Goal: Task Accomplishment & Management: Use online tool/utility

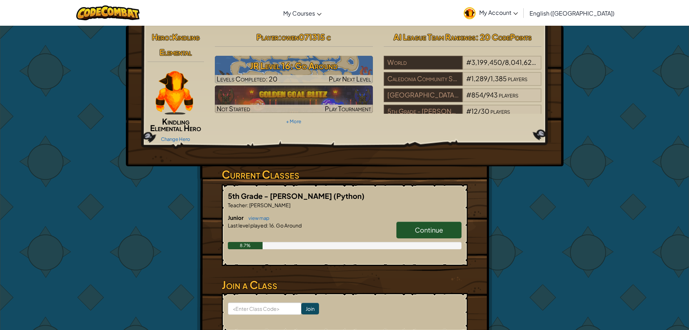
click at [428, 219] on h6 "Junior view map" at bounding box center [345, 217] width 234 height 8
click at [434, 225] on link "Continue" at bounding box center [429, 229] width 65 height 17
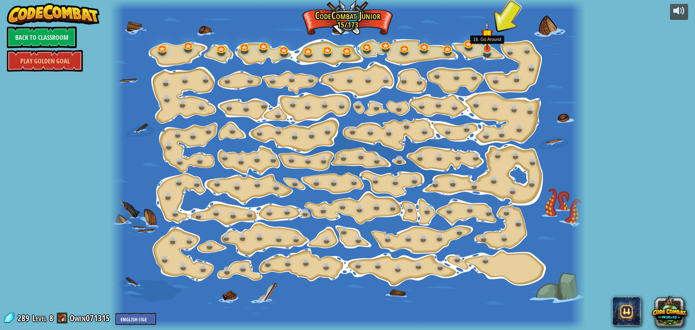
click at [493, 44] on img at bounding box center [487, 35] width 12 height 29
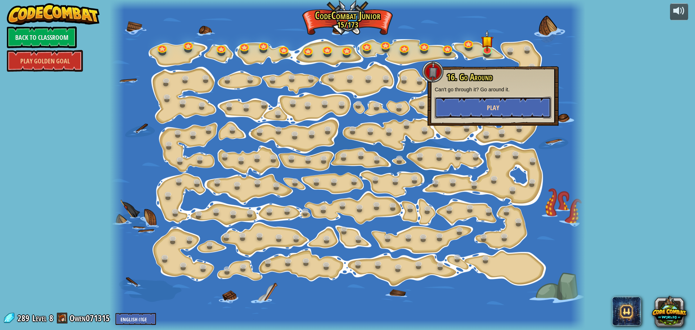
drag, startPoint x: 512, startPoint y: 107, endPoint x: 508, endPoint y: 105, distance: 4.5
click at [508, 105] on button "Play" at bounding box center [492, 108] width 116 height 22
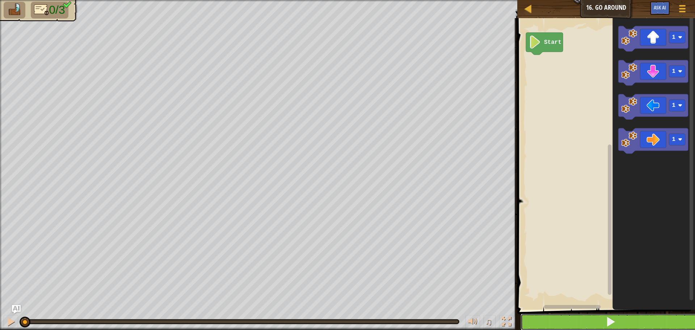
click at [553, 322] on button at bounding box center [610, 321] width 180 height 17
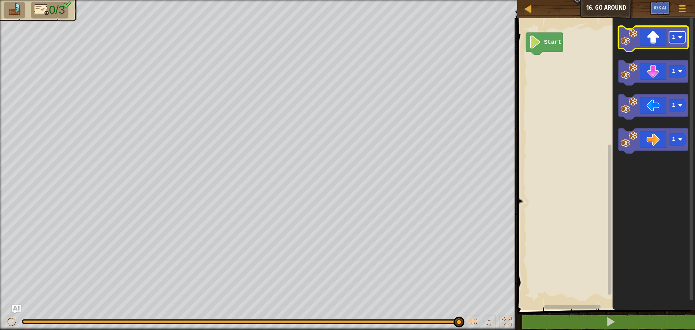
click at [675, 43] on rect "Blockly Workspace" at bounding box center [677, 37] width 16 height 12
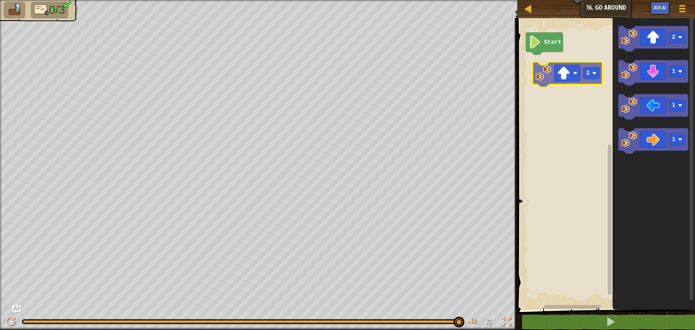
click at [575, 82] on div "Start 2 1 1 1 2" at bounding box center [605, 161] width 180 height 295
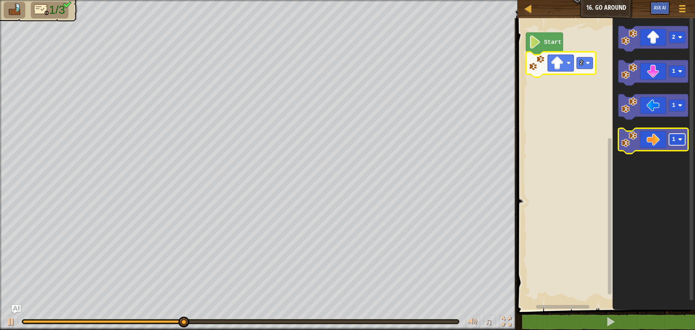
click at [671, 141] on rect "Blockly Workspace" at bounding box center [677, 139] width 16 height 12
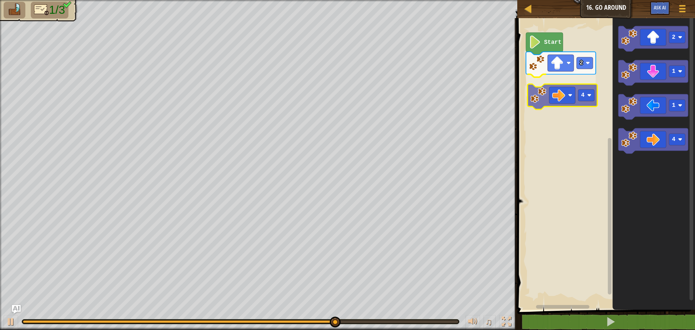
click at [571, 97] on div "Start 2 4 2 1 1 4 4" at bounding box center [605, 161] width 180 height 295
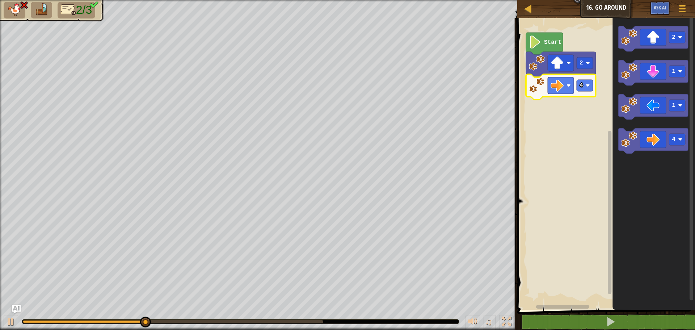
click at [584, 93] on icon "Blockly Workspace" at bounding box center [561, 86] width 70 height 25
click at [590, 85] on rect "Blockly Workspace" at bounding box center [584, 86] width 16 height 12
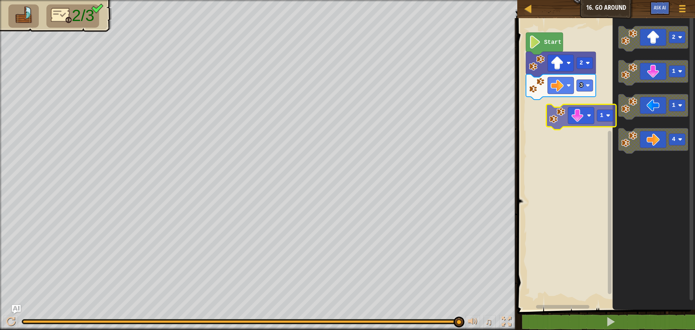
click at [563, 102] on div "Start 2 3 2 1 1 4 1" at bounding box center [605, 161] width 180 height 295
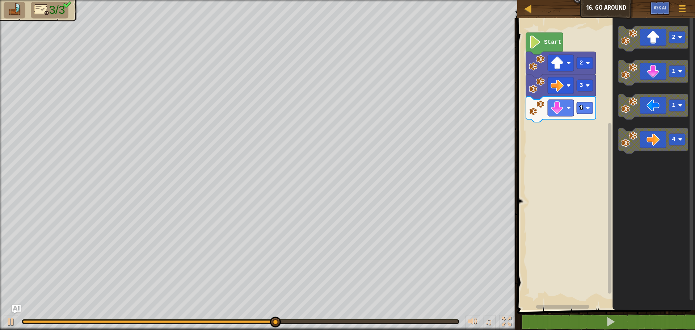
click at [549, 109] on div "Start 2 3 1 2 1 1 4" at bounding box center [605, 161] width 180 height 295
click at [612, 106] on div "Start 2 3 1 2 1 1 4" at bounding box center [605, 161] width 180 height 295
click at [582, 115] on icon "Blockly Workspace" at bounding box center [561, 109] width 70 height 25
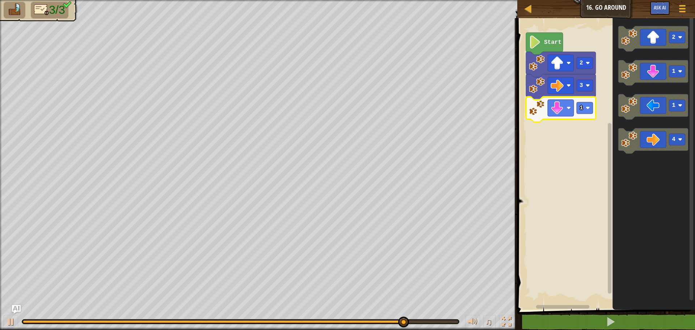
click at [583, 115] on icon "Blockly Workspace" at bounding box center [561, 109] width 70 height 25
click at [585, 113] on rect "Blockly Workspace" at bounding box center [584, 108] width 16 height 12
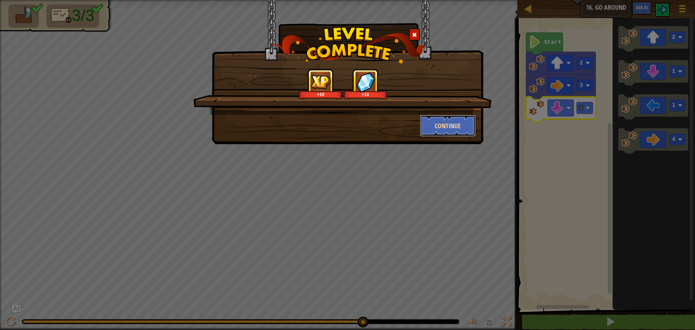
click at [453, 125] on button "Continue" at bounding box center [448, 126] width 56 height 22
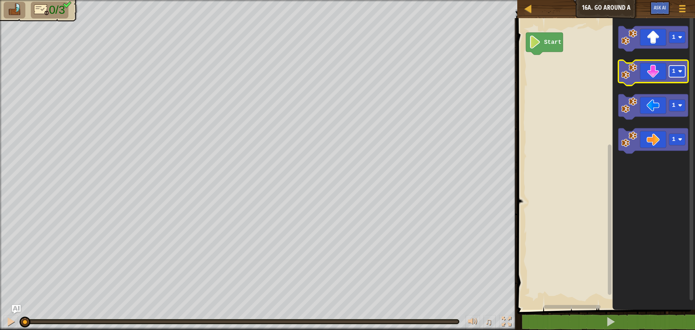
click at [671, 74] on text "1" at bounding box center [673, 71] width 4 height 7
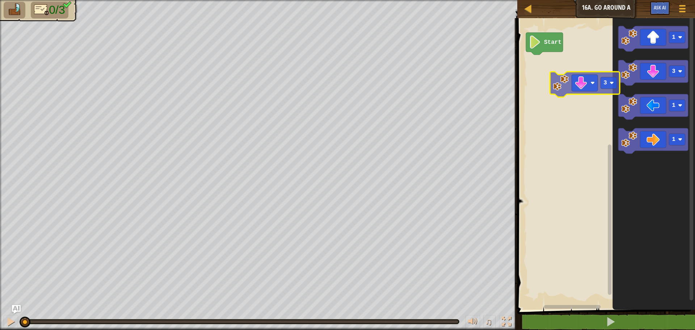
click at [547, 78] on div "Start 1 3 1 1 3" at bounding box center [605, 161] width 180 height 295
click at [566, 76] on div "Start 1 3 1 1 3" at bounding box center [605, 161] width 180 height 295
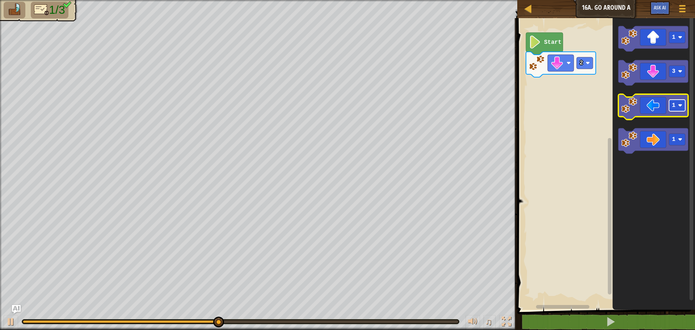
click at [673, 109] on g "1" at bounding box center [677, 105] width 16 height 12
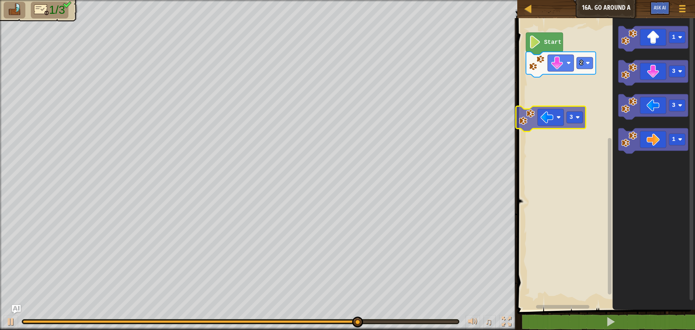
click at [554, 115] on div "Start 2 1 3 3 1 3" at bounding box center [605, 161] width 180 height 295
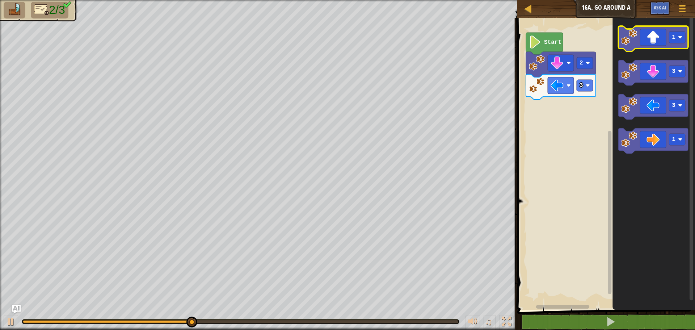
click at [667, 48] on icon "Blockly Workspace" at bounding box center [653, 38] width 70 height 25
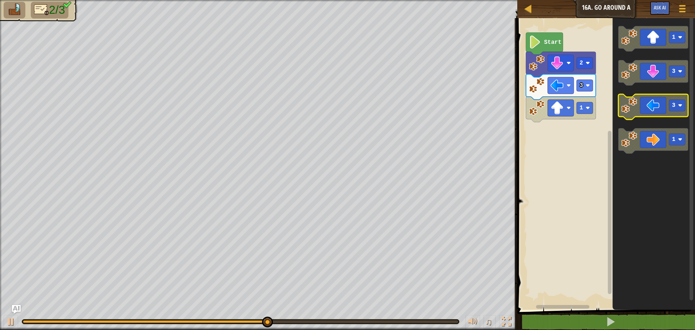
click at [569, 130] on div "3 1 2 Start 1 3 3 1" at bounding box center [605, 161] width 180 height 295
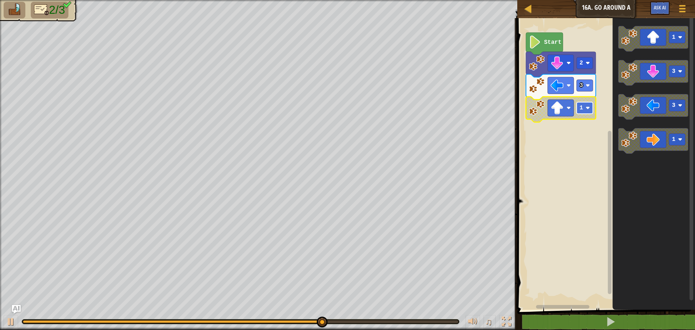
click at [581, 106] on text "1" at bounding box center [581, 108] width 4 height 7
click at [564, 111] on rect "Blockly Workspace" at bounding box center [560, 107] width 26 height 17
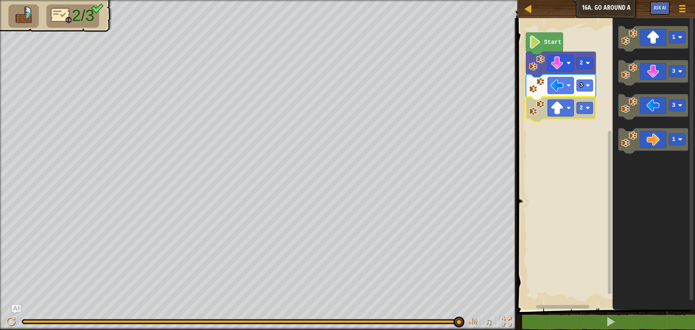
click at [546, 189] on rect "Blockly Workspace" at bounding box center [605, 161] width 180 height 295
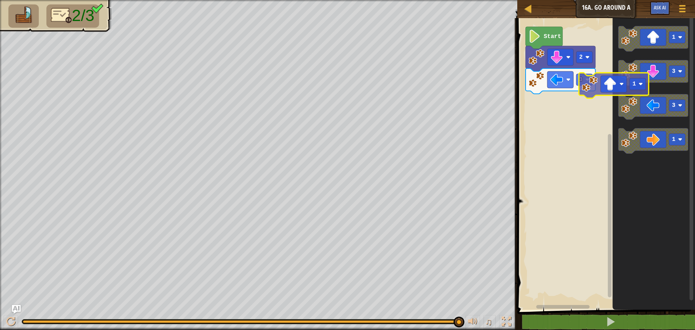
click at [559, 111] on div "Start 2 3 1 3 3 1 1" at bounding box center [605, 161] width 180 height 295
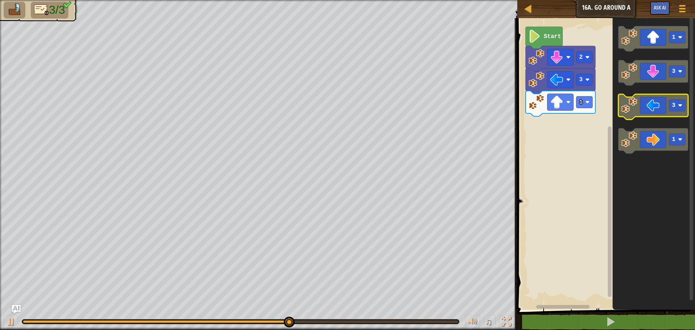
click at [585, 114] on div "1 3 2 Start 1 3 3 1" at bounding box center [605, 161] width 180 height 295
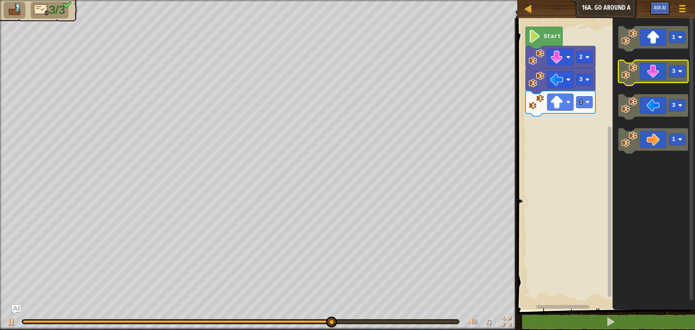
click at [614, 83] on icon "1 3 3 1" at bounding box center [653, 161] width 82 height 295
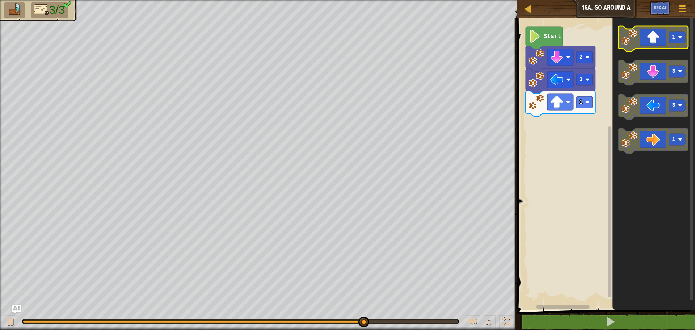
click at [670, 34] on rect "Blockly Workspace" at bounding box center [677, 37] width 16 height 12
click at [648, 50] on g "1 3 3 1" at bounding box center [653, 89] width 70 height 127
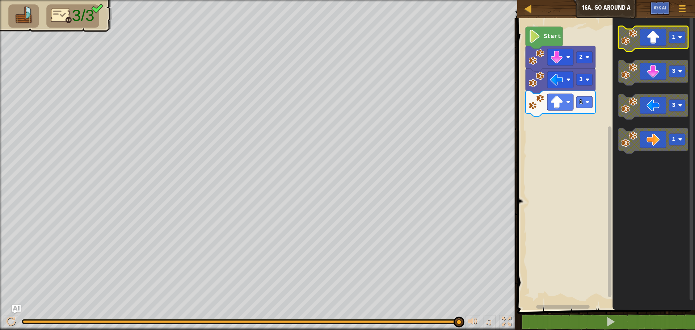
click at [646, 45] on icon "Blockly Workspace" at bounding box center [653, 38] width 70 height 25
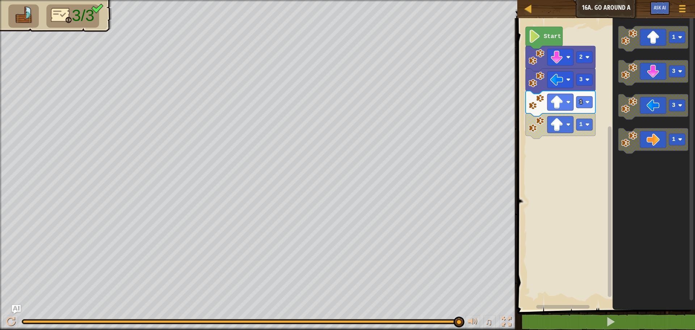
click at [618, 179] on icon "Blockly Workspace" at bounding box center [653, 161] width 82 height 295
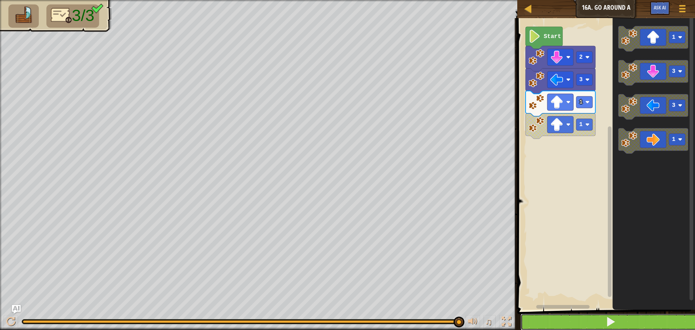
drag, startPoint x: 627, startPoint y: 317, endPoint x: 629, endPoint y: 321, distance: 4.4
click at [627, 319] on button at bounding box center [610, 321] width 180 height 17
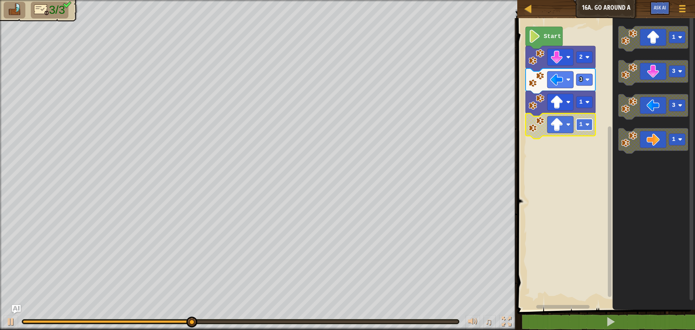
click at [588, 125] on image "Blockly Workspace" at bounding box center [587, 124] width 4 height 4
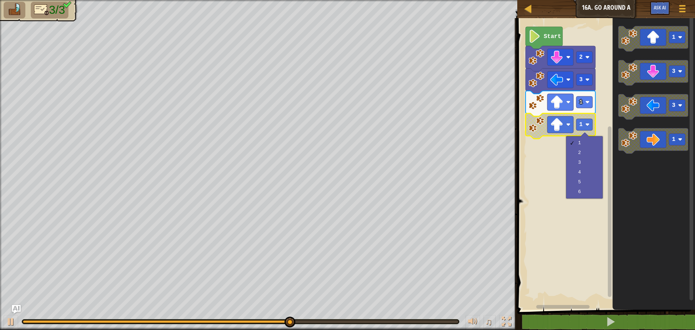
click at [584, 110] on icon "Blockly Workspace" at bounding box center [560, 103] width 70 height 25
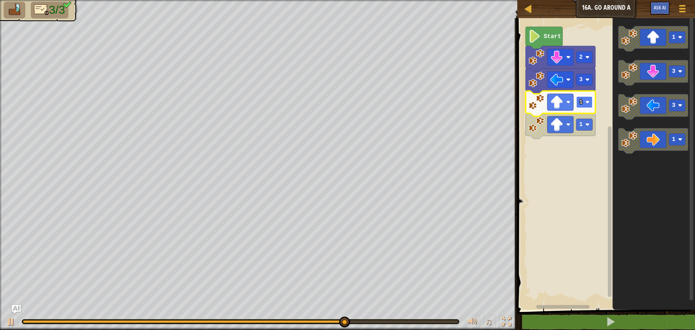
click at [585, 103] on g "1" at bounding box center [584, 102] width 16 height 12
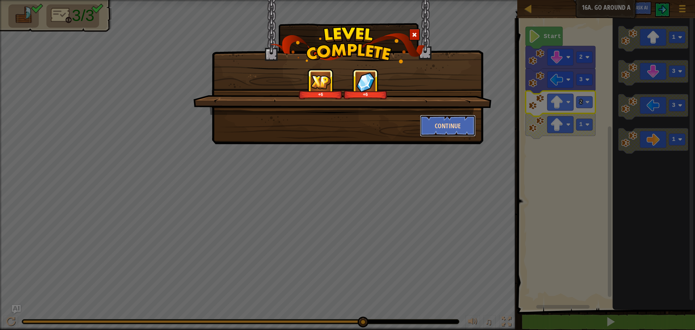
click at [457, 126] on button "Continue" at bounding box center [448, 126] width 56 height 22
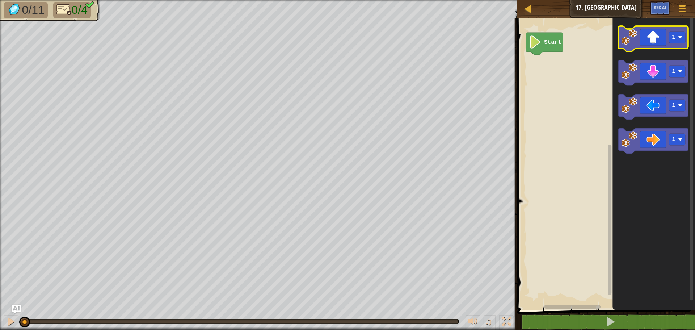
click at [647, 41] on icon "Blockly Workspace" at bounding box center [653, 38] width 70 height 25
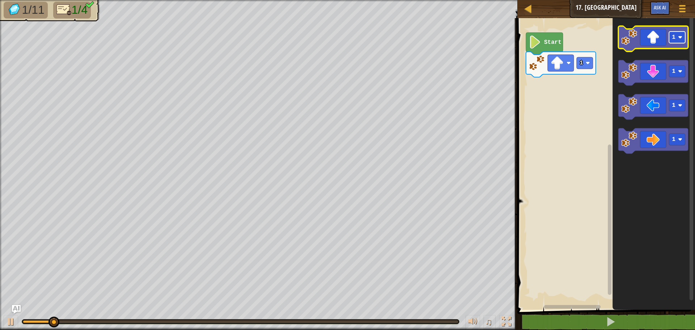
click at [672, 37] on text "1" at bounding box center [673, 37] width 4 height 7
click at [657, 42] on icon "Blockly Workspace" at bounding box center [653, 38] width 70 height 25
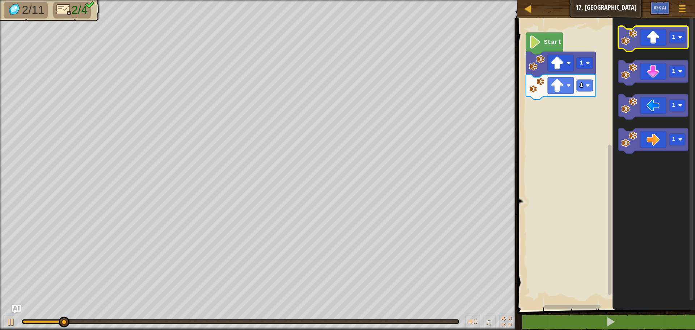
click at [661, 41] on icon "Blockly Workspace" at bounding box center [653, 38] width 70 height 25
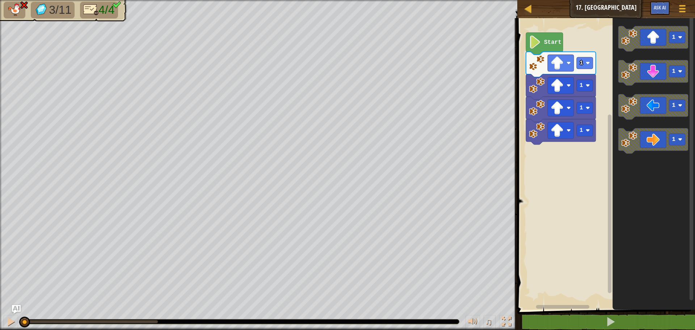
drag, startPoint x: 153, startPoint y: 321, endPoint x: 0, endPoint y: 306, distance: 153.4
click at [0, 306] on div "3/11 4/4 ♫ Kindling Elemental" at bounding box center [347, 165] width 695 height 330
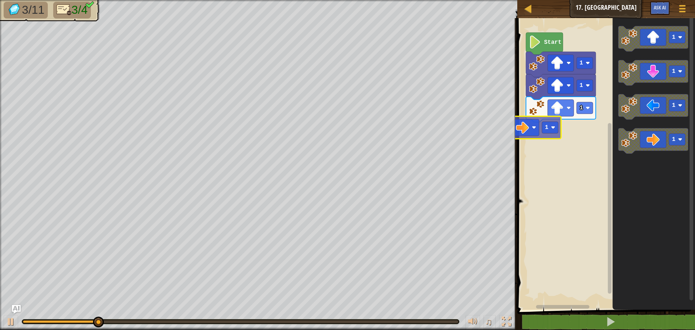
click at [533, 132] on div "Start 1 1 1 1 1 1 1 1 1" at bounding box center [605, 161] width 180 height 295
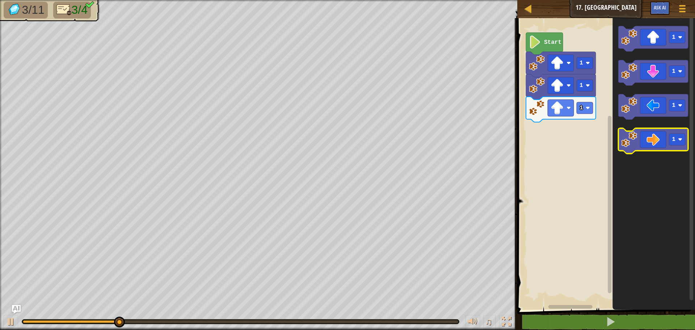
click at [633, 144] on image "Blockly Workspace" at bounding box center [629, 139] width 16 height 16
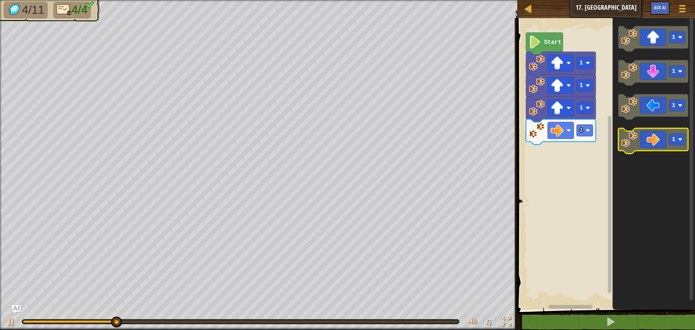
click at [654, 142] on icon "Blockly Workspace" at bounding box center [653, 140] width 70 height 25
click at [654, 143] on icon "Blockly Workspace" at bounding box center [653, 140] width 70 height 25
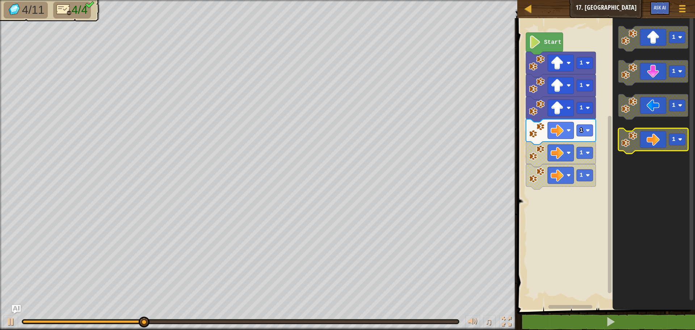
click at [658, 142] on icon "Blockly Workspace" at bounding box center [653, 140] width 70 height 25
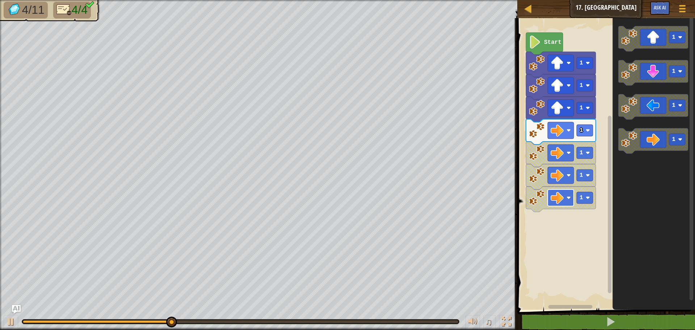
click at [570, 199] on image "Blockly Workspace" at bounding box center [568, 197] width 4 height 4
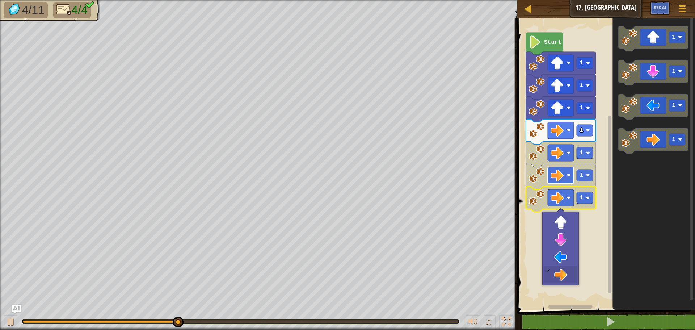
click at [563, 170] on image "Blockly Workspace" at bounding box center [556, 175] width 13 height 13
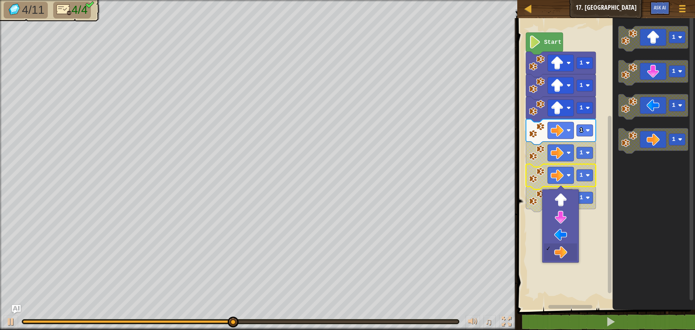
click at [586, 137] on icon "Blockly Workspace" at bounding box center [561, 131] width 70 height 25
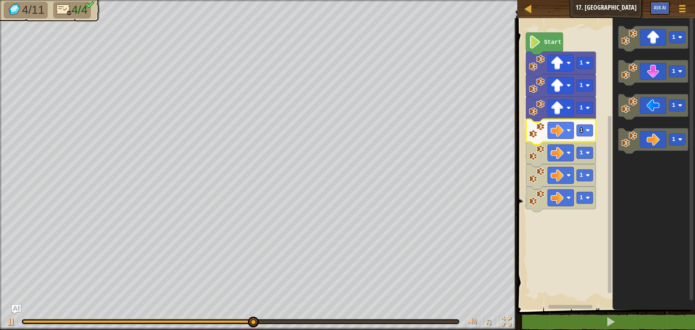
click at [589, 136] on icon "Blockly Workspace" at bounding box center [561, 131] width 70 height 25
click at [584, 130] on rect "Blockly Workspace" at bounding box center [584, 130] width 16 height 12
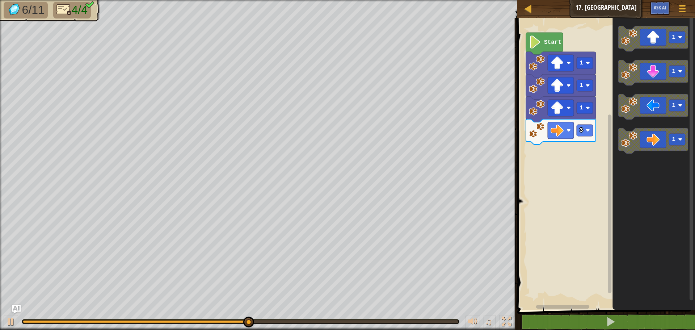
click at [594, 147] on div "Start 1 1 1 3 1 1 1 1" at bounding box center [605, 161] width 180 height 295
click at [673, 72] on text "1" at bounding box center [673, 71] width 4 height 7
click at [618, 106] on g "1 3 1 1" at bounding box center [653, 89] width 70 height 127
click at [656, 76] on icon "Blockly Workspace" at bounding box center [653, 72] width 70 height 25
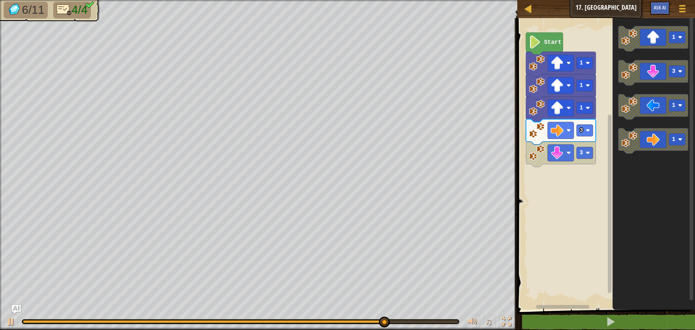
click at [573, 184] on rect "Blockly Workspace" at bounding box center [605, 161] width 180 height 295
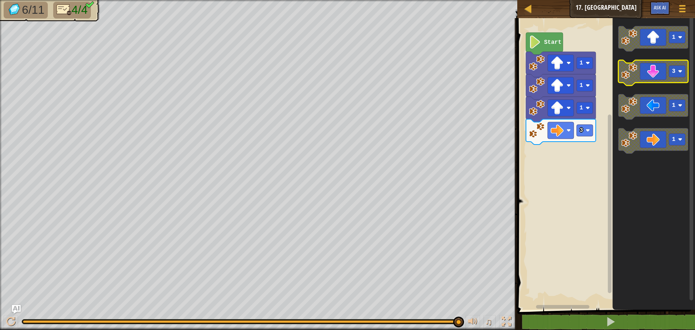
click at [643, 94] on g "1 3 1 1" at bounding box center [653, 89] width 70 height 127
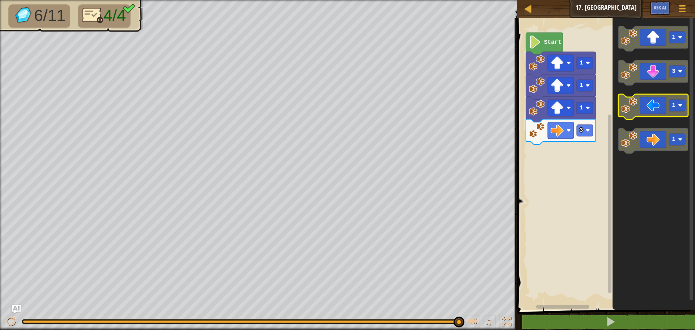
click at [636, 98] on g "1 3 1 1" at bounding box center [653, 89] width 70 height 127
click at [646, 82] on icon "Blockly Workspace" at bounding box center [653, 72] width 70 height 25
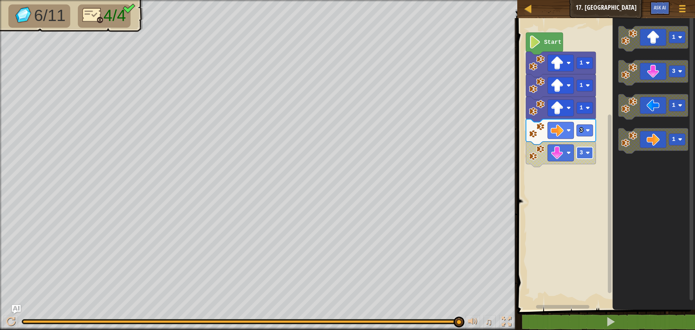
click at [580, 156] on text "3" at bounding box center [581, 152] width 4 height 7
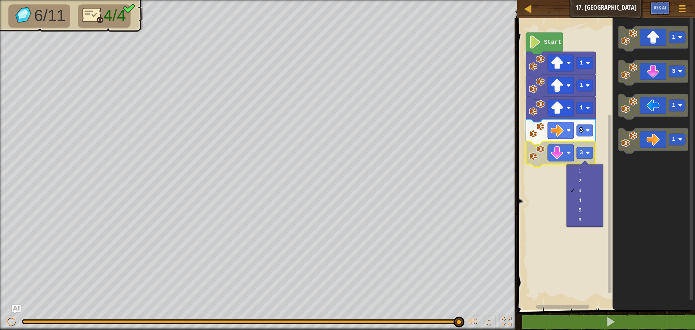
click at [645, 219] on icon "Blockly Workspace" at bounding box center [653, 161] width 82 height 295
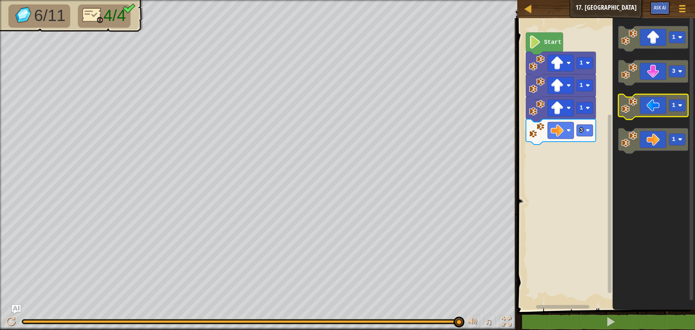
click at [639, 105] on g "1 3 1 1" at bounding box center [653, 89] width 70 height 127
click at [648, 81] on icon "Blockly Workspace" at bounding box center [653, 72] width 70 height 25
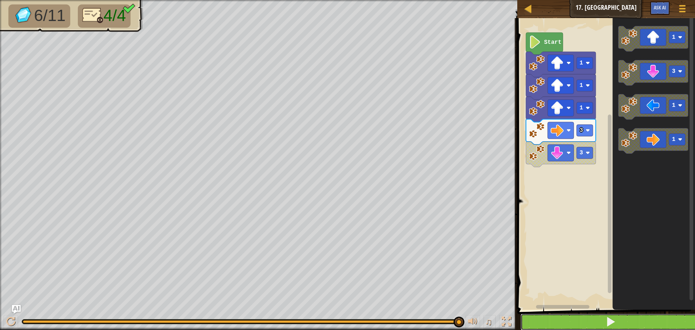
click at [602, 323] on button at bounding box center [610, 321] width 180 height 17
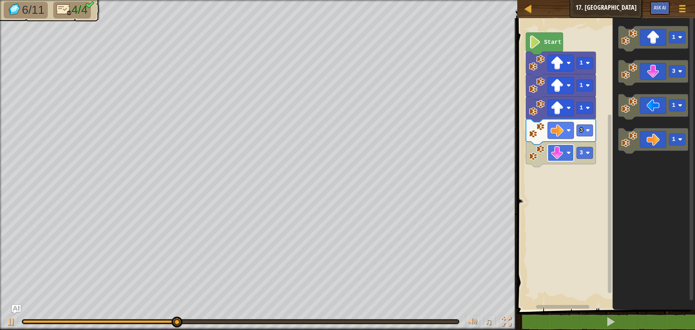
click at [573, 153] on rect "Blockly Workspace" at bounding box center [560, 152] width 26 height 17
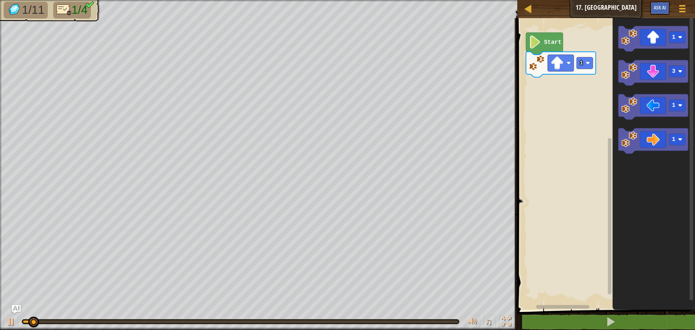
click at [599, 66] on rect "Blockly Workspace" at bounding box center [605, 161] width 180 height 295
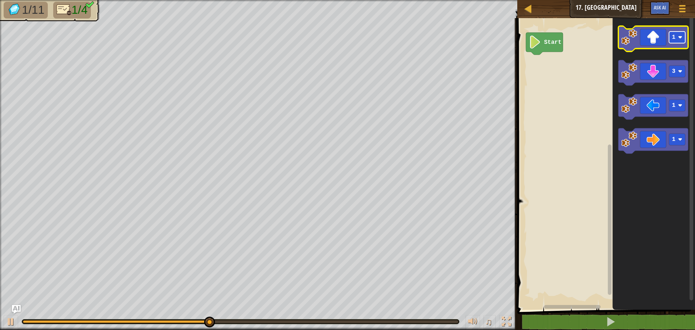
click at [677, 39] on rect "Blockly Workspace" at bounding box center [677, 37] width 16 height 12
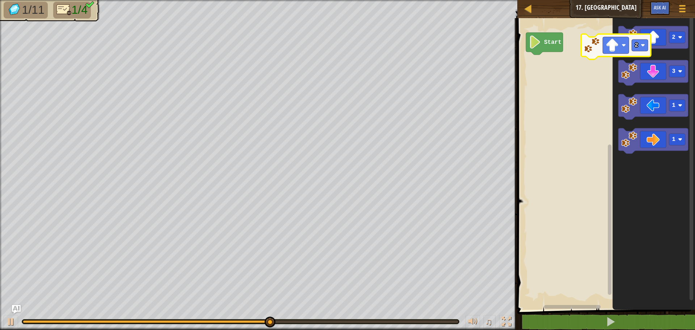
click at [552, 82] on div "Start 2 3 1 1 2" at bounding box center [605, 161] width 180 height 295
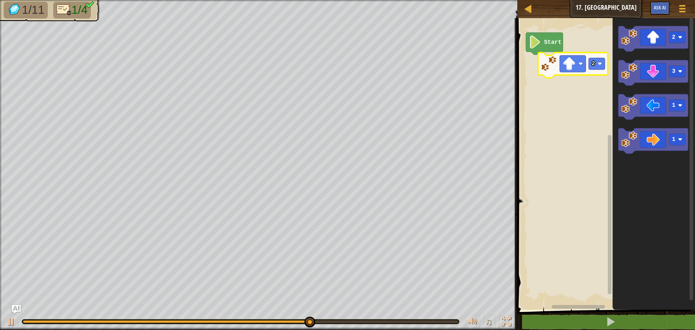
click at [555, 71] on div "Start 2 3 1 1 2" at bounding box center [605, 161] width 180 height 295
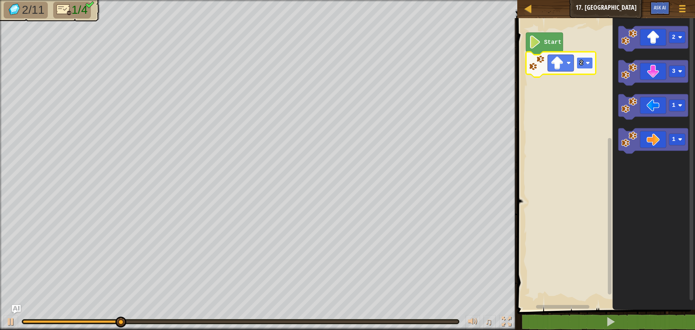
click at [589, 61] on image "Blockly Workspace" at bounding box center [587, 63] width 4 height 4
click at [668, 144] on icon "Blockly Workspace" at bounding box center [653, 140] width 70 height 25
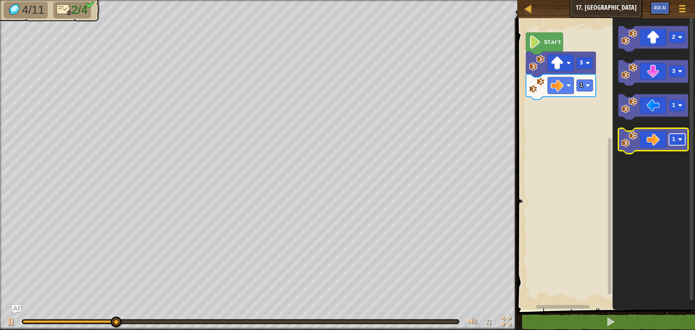
click at [674, 142] on text "1" at bounding box center [673, 139] width 4 height 7
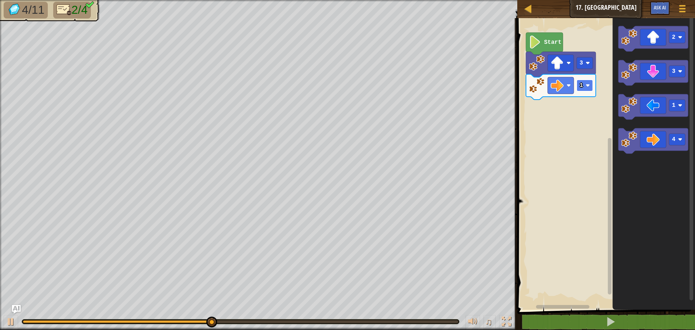
click at [584, 86] on rect "Blockly Workspace" at bounding box center [584, 86] width 16 height 12
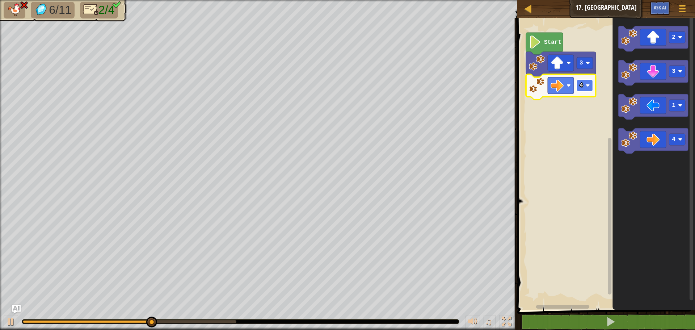
click at [585, 85] on image "Blockly Workspace" at bounding box center [587, 85] width 4 height 4
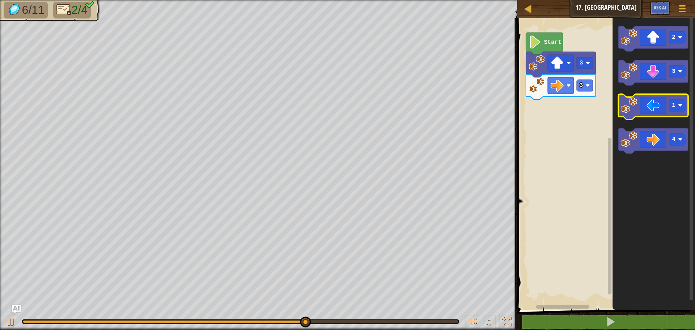
click at [645, 104] on g "2 3 1 4" at bounding box center [653, 89] width 70 height 127
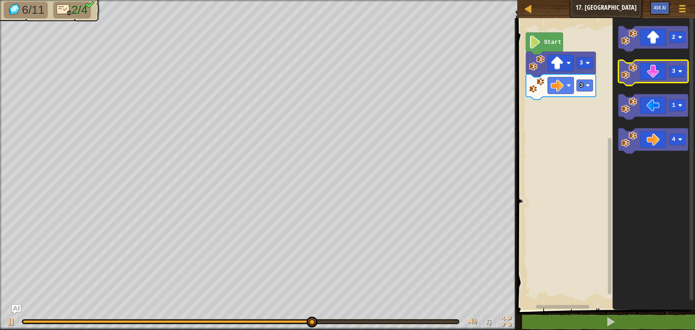
click at [656, 83] on rect "Blockly Workspace" at bounding box center [653, 72] width 70 height 25
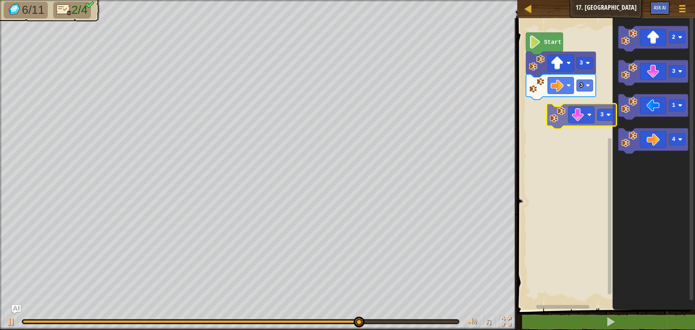
click at [588, 121] on div "Start 3 3 2 3 1 4 3" at bounding box center [605, 161] width 180 height 295
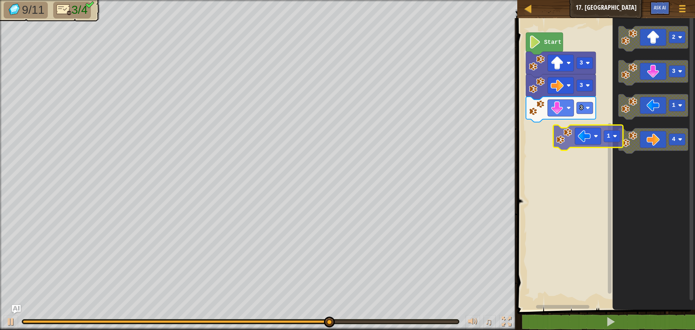
click at [570, 133] on div "3 3 3 Start 2 3 1 4 1" at bounding box center [605, 161] width 180 height 295
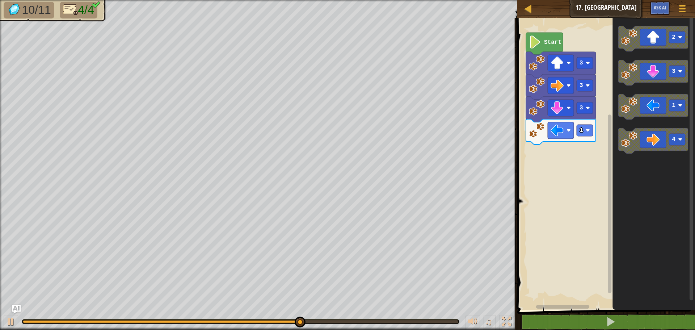
click at [603, 141] on div "3 1 3 3 Start 2 3 1 4" at bounding box center [605, 161] width 180 height 295
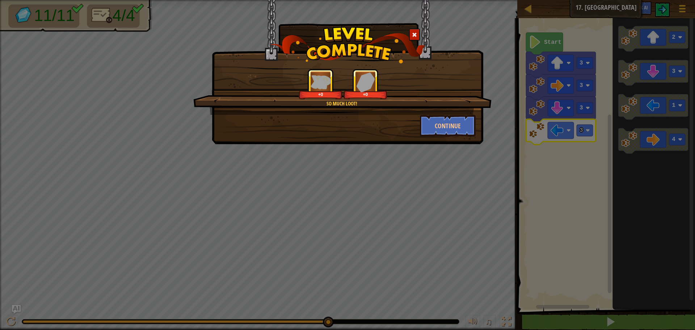
click at [471, 139] on div "So much loot! +0 +0 Continue" at bounding box center [347, 72] width 271 height 144
click at [465, 129] on button "Continue" at bounding box center [448, 126] width 56 height 22
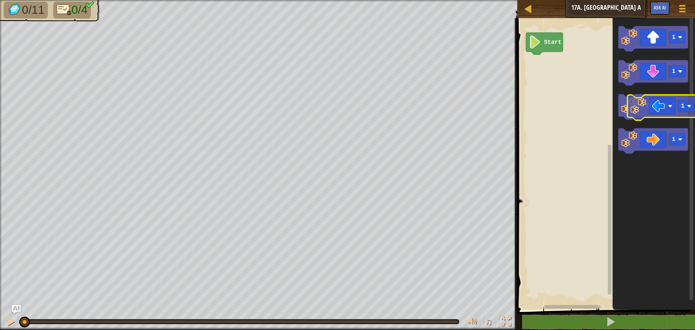
click at [656, 106] on icon "Blockly Workspace" at bounding box center [653, 106] width 70 height 25
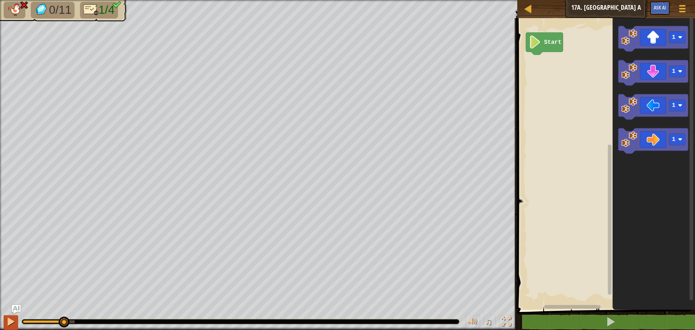
drag, startPoint x: 75, startPoint y: 322, endPoint x: 7, endPoint y: 316, distance: 68.3
click at [0, 325] on div "♫" at bounding box center [258, 320] width 517 height 22
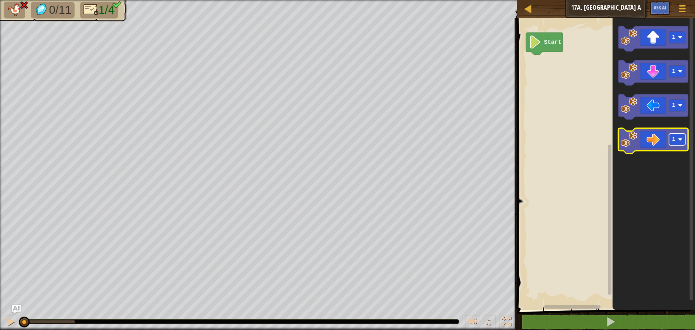
click at [674, 141] on text "1" at bounding box center [673, 139] width 4 height 7
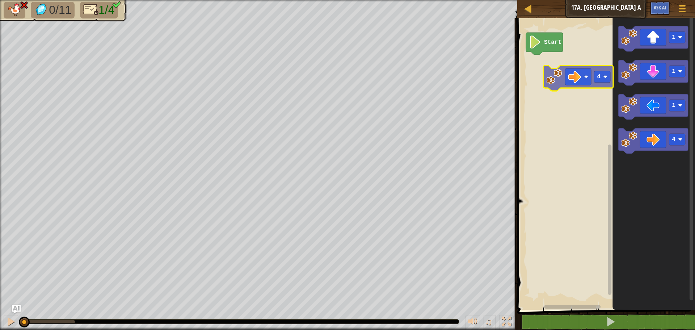
click at [544, 102] on div "Start 1 1 1 4 4" at bounding box center [605, 161] width 180 height 295
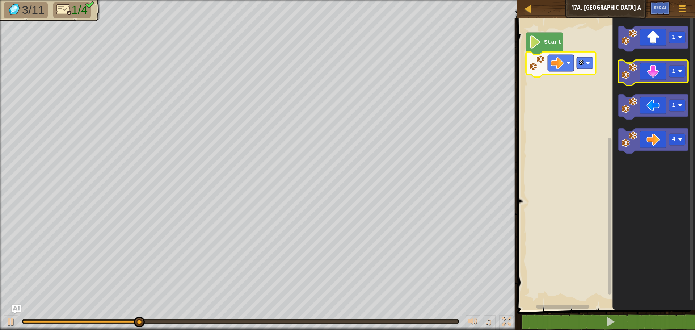
click at [660, 82] on icon "Blockly Workspace" at bounding box center [653, 72] width 70 height 25
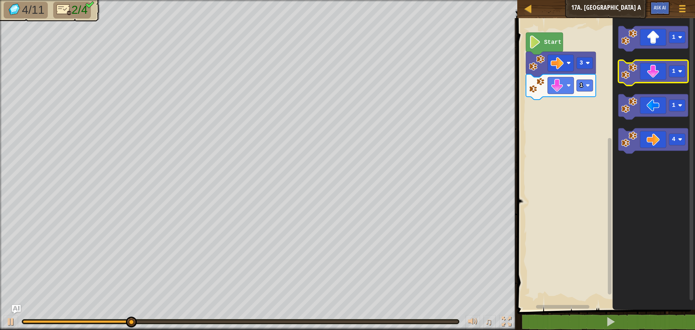
click at [663, 75] on icon "Blockly Workspace" at bounding box center [653, 72] width 70 height 25
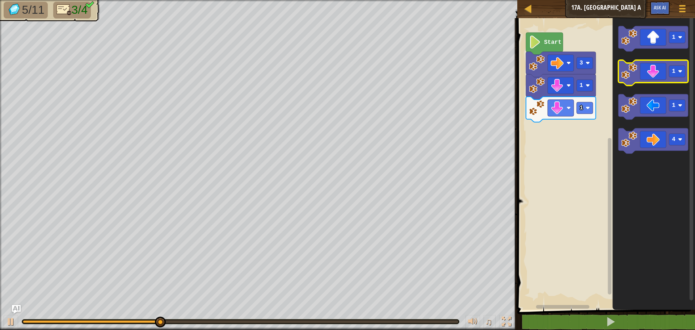
click at [663, 75] on icon "Blockly Workspace" at bounding box center [653, 72] width 70 height 25
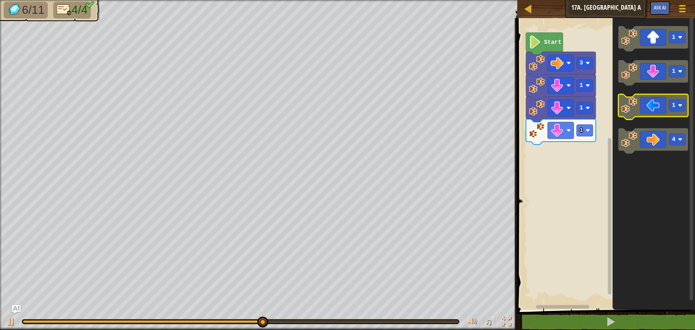
click at [673, 106] on text "1" at bounding box center [673, 105] width 4 height 7
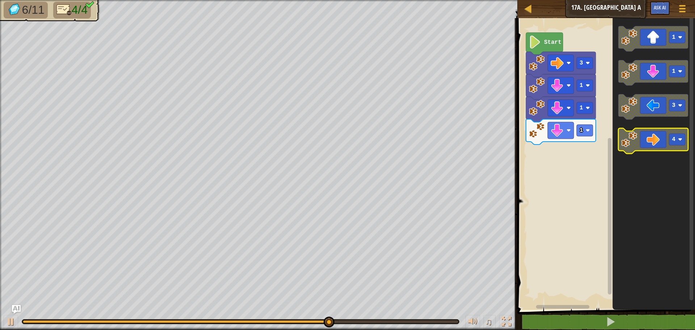
click at [637, 133] on g "1 1 3 4" at bounding box center [653, 89] width 70 height 127
click at [640, 132] on g "1 1 3 4" at bounding box center [653, 89] width 70 height 127
click at [637, 122] on icon "1 1 3 4" at bounding box center [653, 161] width 82 height 295
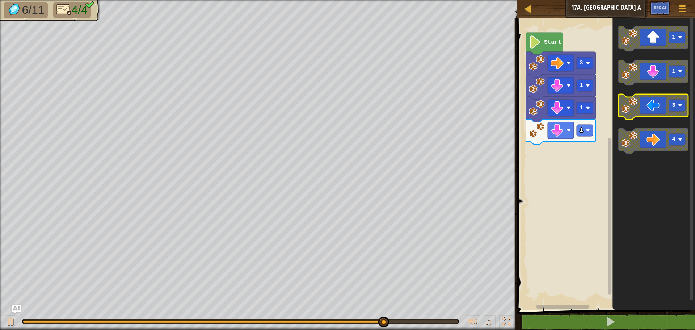
click at [644, 111] on icon "Blockly Workspace" at bounding box center [653, 106] width 70 height 25
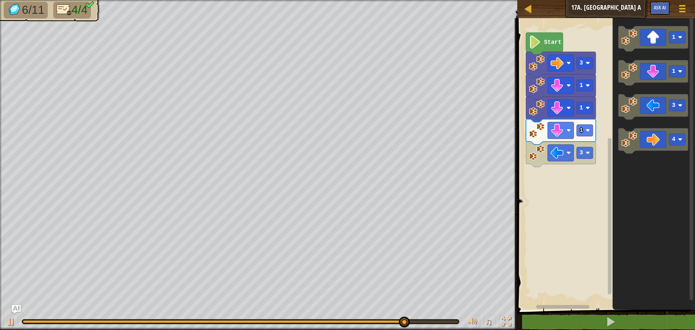
click at [629, 190] on icon "Blockly Workspace" at bounding box center [653, 161] width 82 height 295
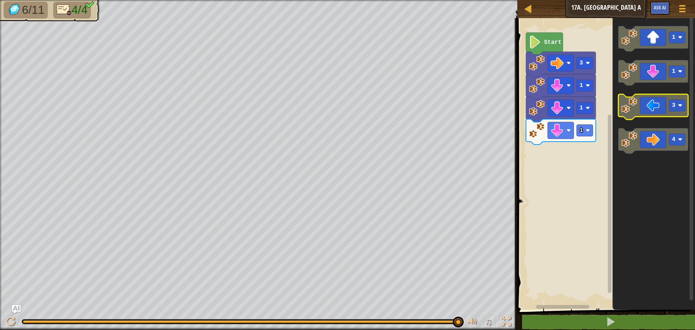
click at [636, 106] on image "Blockly Workspace" at bounding box center [629, 105] width 16 height 16
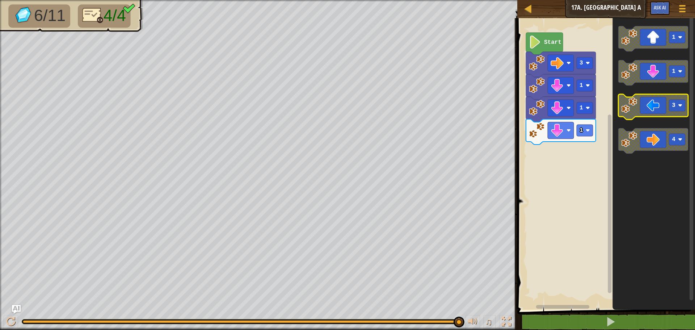
click at [675, 111] on icon "Blockly Workspace" at bounding box center [653, 106] width 70 height 25
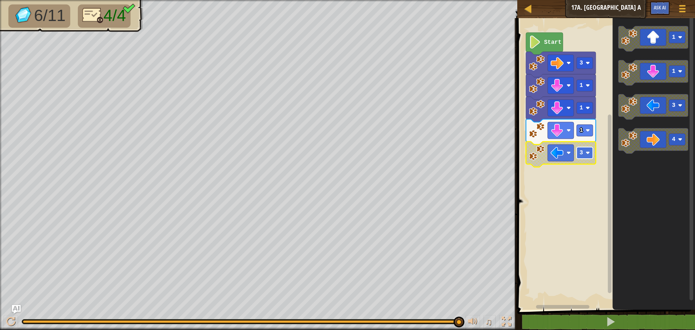
click at [588, 151] on image "Blockly Workspace" at bounding box center [587, 153] width 4 height 4
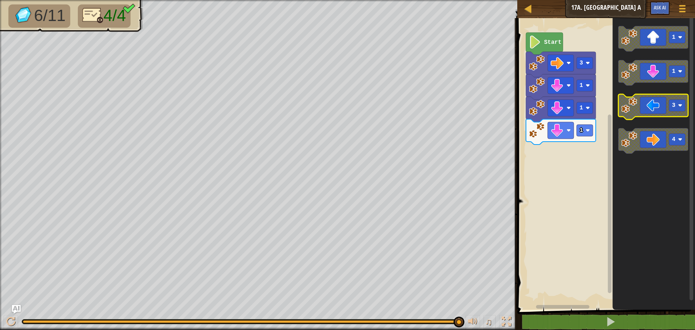
click at [670, 107] on rect "Blockly Workspace" at bounding box center [677, 105] width 16 height 12
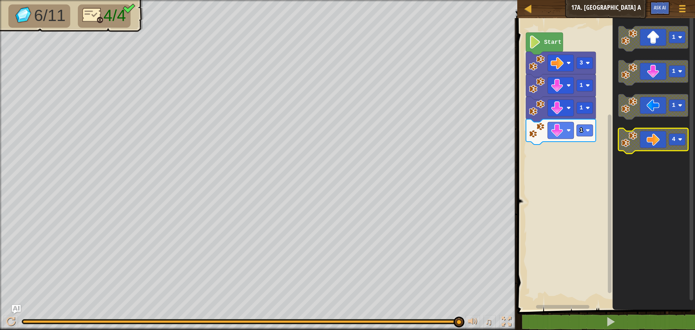
click at [681, 224] on icon "Blockly Workspace" at bounding box center [653, 161] width 82 height 295
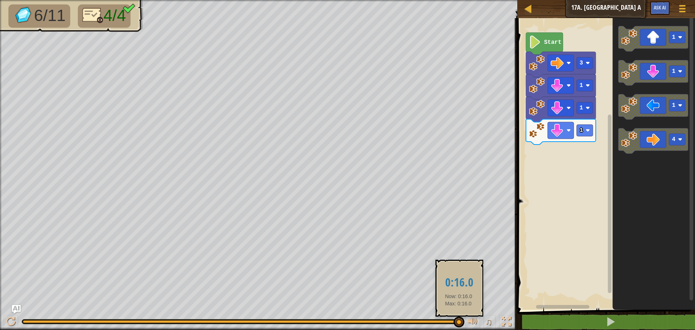
drag, startPoint x: 465, startPoint y: 321, endPoint x: 458, endPoint y: 323, distance: 6.8
click at [458, 323] on div "♫" at bounding box center [258, 320] width 517 height 22
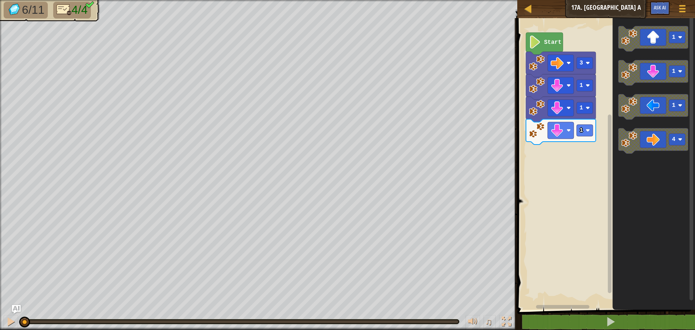
drag, startPoint x: 458, startPoint y: 323, endPoint x: 0, endPoint y: 347, distance: 459.0
click at [0, 0] on html "Map Junior 17a. Big Gem Square A Game Menu Ask AI 1 ההההההההההההההההההההההההההה…" at bounding box center [347, 0] width 695 height 0
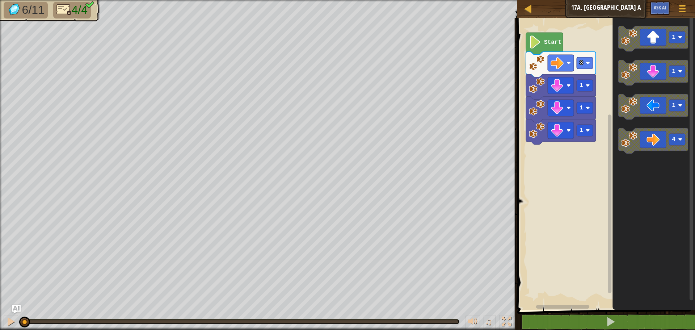
click at [664, 111] on icon "Blockly Workspace" at bounding box center [653, 106] width 70 height 25
click at [588, 154] on image "Blockly Workspace" at bounding box center [587, 153] width 4 height 4
click at [565, 158] on rect "Blockly Workspace" at bounding box center [560, 152] width 26 height 17
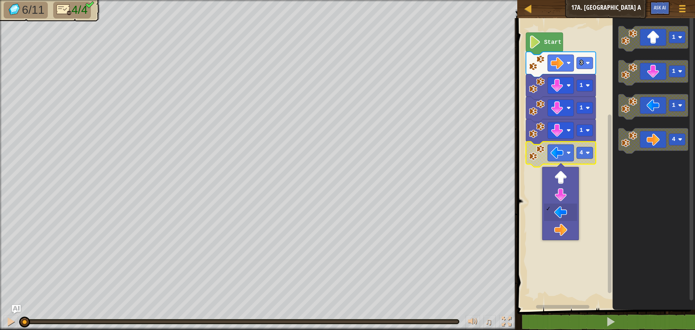
click at [660, 226] on icon "Blockly Workspace" at bounding box center [653, 161] width 82 height 295
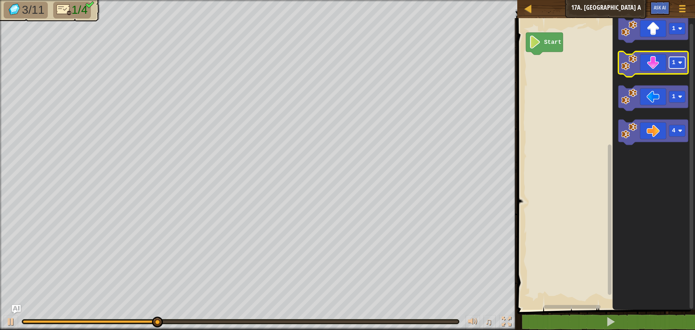
click at [676, 66] on rect "Blockly Workspace" at bounding box center [677, 63] width 16 height 12
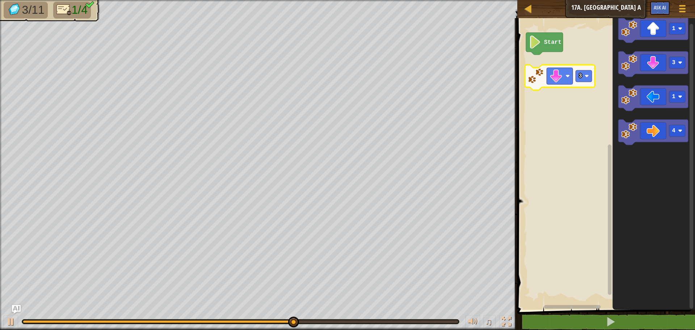
click at [568, 86] on div "Start 1 3 1 4 3" at bounding box center [605, 161] width 180 height 295
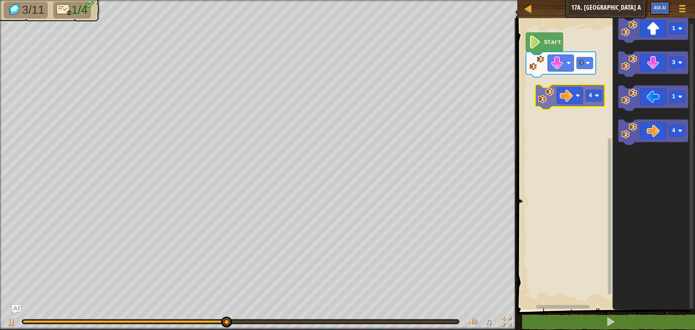
click at [567, 105] on div "3 Start 1 3 1 4 4" at bounding box center [605, 161] width 180 height 295
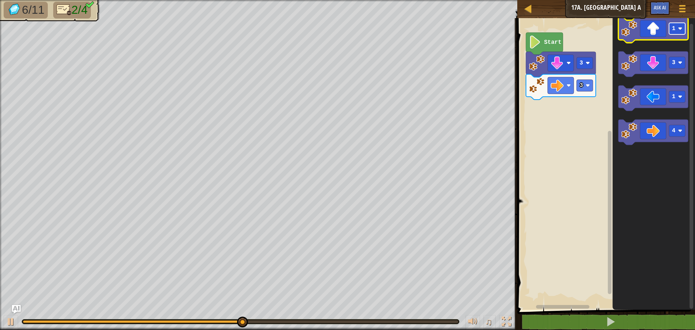
click at [673, 33] on rect "Blockly Workspace" at bounding box center [677, 29] width 16 height 12
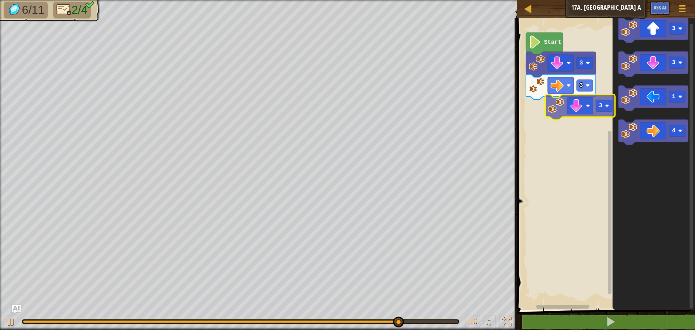
click at [569, 115] on div "Start 3 3 3 3 1 4 3" at bounding box center [605, 161] width 180 height 295
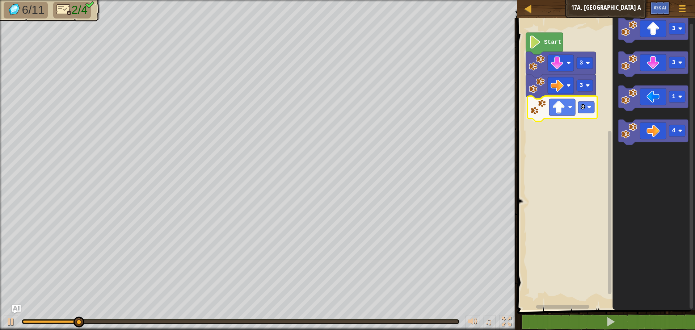
click at [558, 114] on div "3 3 3 Start 3 3 1 4 3" at bounding box center [605, 161] width 180 height 295
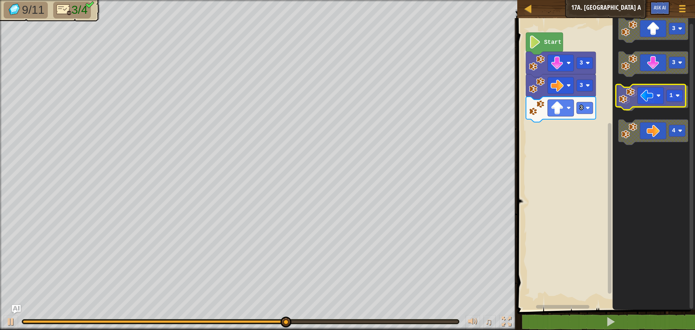
click at [665, 96] on icon "Blockly Workspace" at bounding box center [653, 97] width 70 height 25
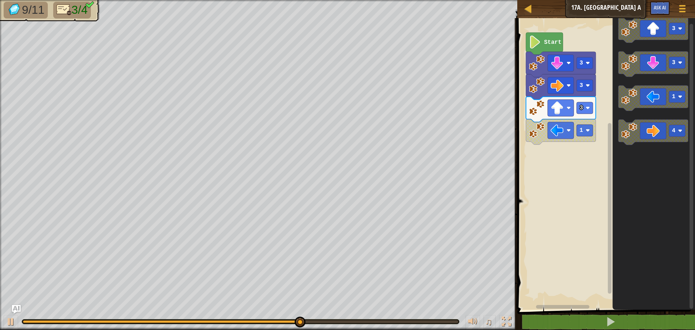
click at [674, 97] on text "1" at bounding box center [673, 96] width 4 height 7
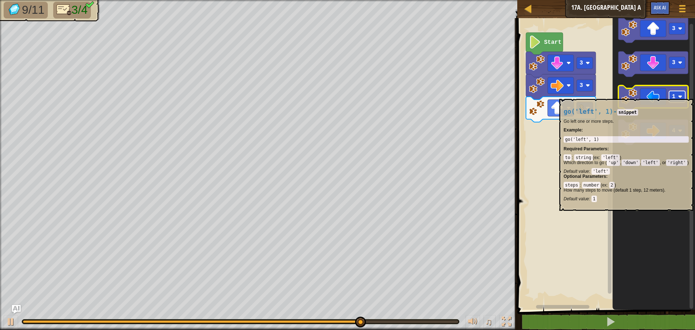
click at [679, 95] on image "Blockly Workspace" at bounding box center [680, 96] width 4 height 4
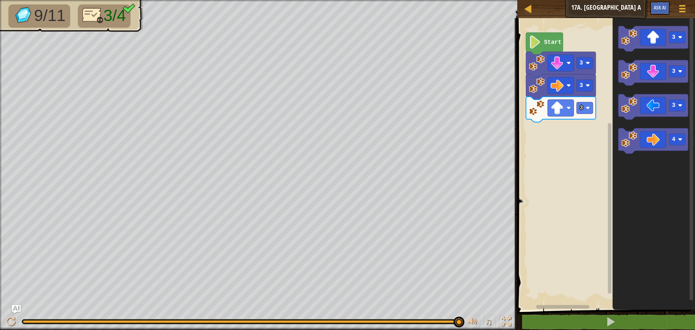
click at [614, 121] on icon "3 3 3 4" at bounding box center [653, 161] width 82 height 295
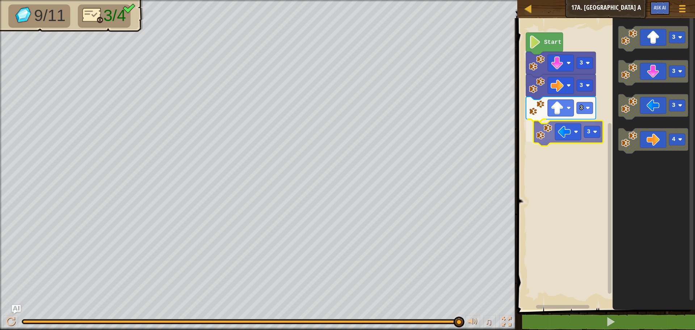
click at [550, 135] on div "3 3 3 3 Start 3 3 3 4 3" at bounding box center [605, 161] width 180 height 295
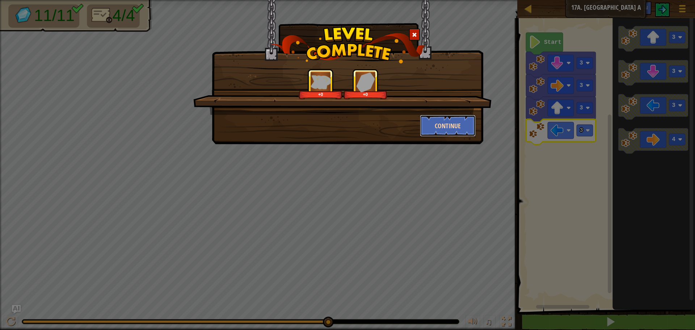
click at [431, 118] on button "Continue" at bounding box center [448, 126] width 56 height 22
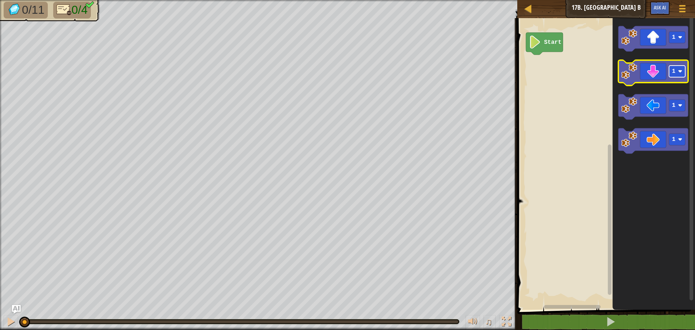
click at [674, 72] on text "1" at bounding box center [673, 71] width 4 height 7
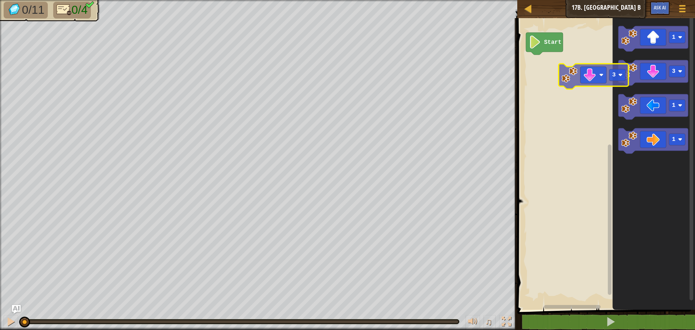
click at [563, 86] on div "Start 1 3 1 1 3" at bounding box center [605, 161] width 180 height 295
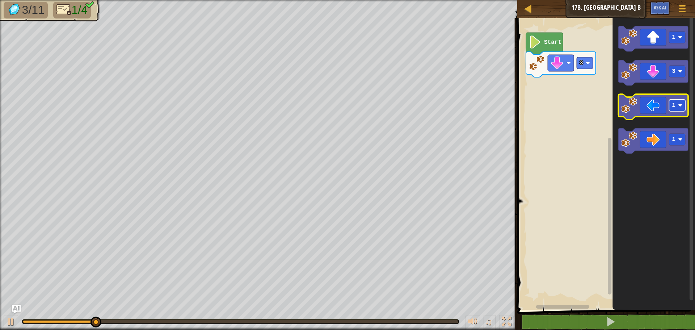
click at [677, 111] on rect "Blockly Workspace" at bounding box center [677, 105] width 16 height 12
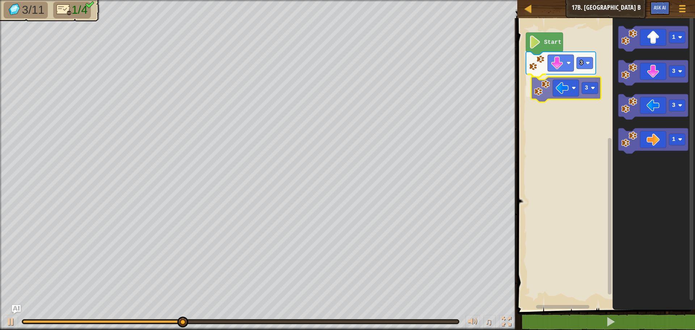
click at [575, 101] on div "3 3 Start 1 3 3 1 3" at bounding box center [605, 161] width 180 height 295
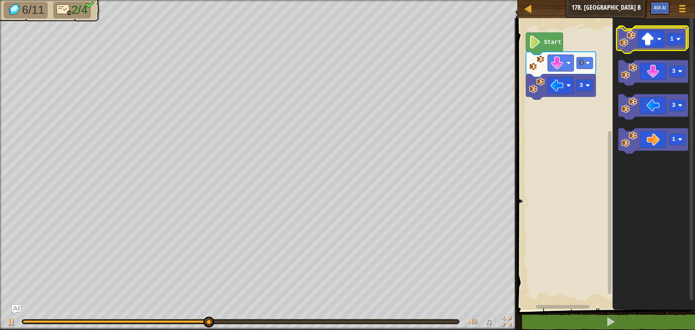
click at [659, 43] on icon "Blockly Workspace" at bounding box center [653, 38] width 70 height 25
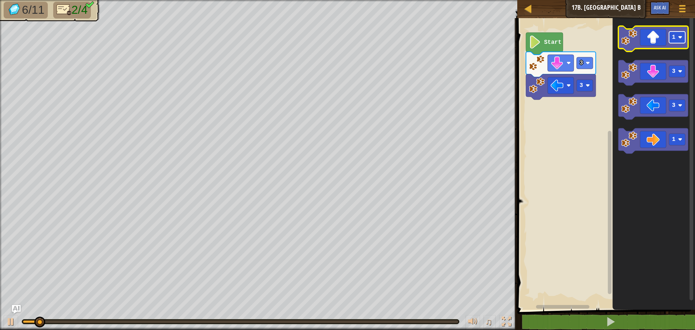
click at [676, 37] on rect "Blockly Workspace" at bounding box center [677, 37] width 16 height 12
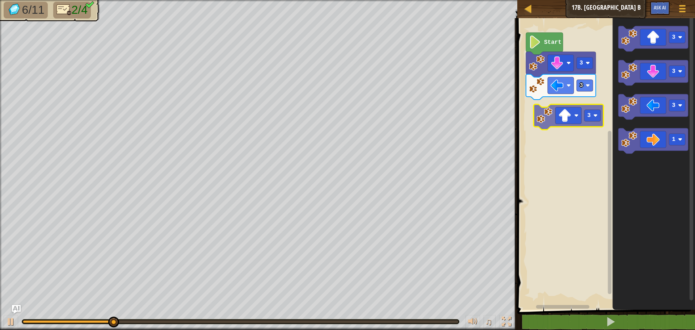
click at [577, 123] on div "3 3 Start 3 3 3 1 3" at bounding box center [605, 161] width 180 height 295
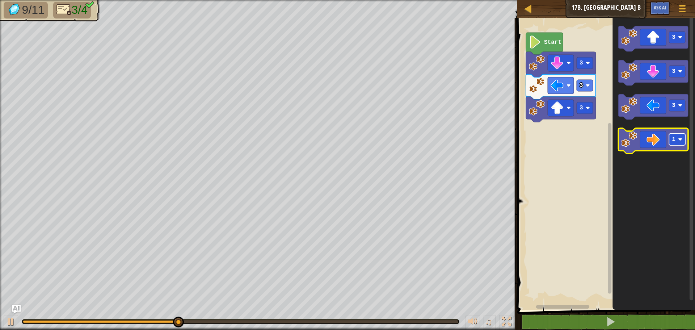
click at [673, 138] on text "1" at bounding box center [673, 139] width 4 height 7
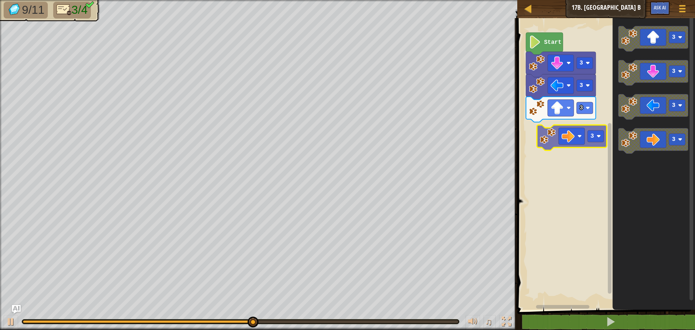
click at [570, 141] on div "3 3 3 Start 3 3 3 3 3" at bounding box center [605, 161] width 180 height 295
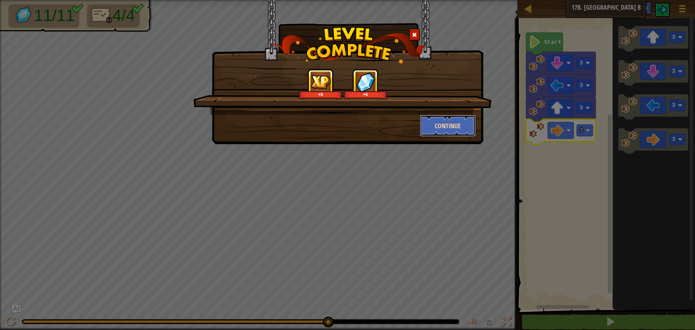
click at [465, 134] on button "Continue" at bounding box center [448, 126] width 56 height 22
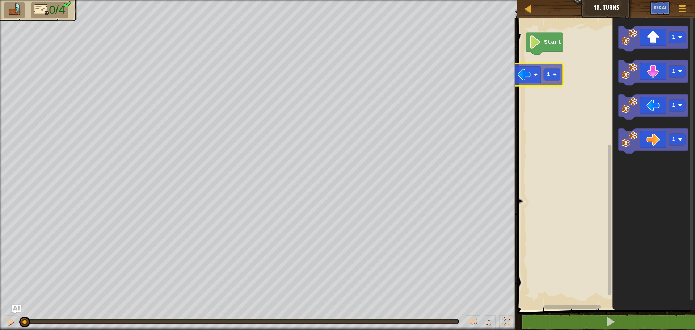
click at [523, 79] on div "Start 1 1 1 1 1" at bounding box center [605, 161] width 180 height 295
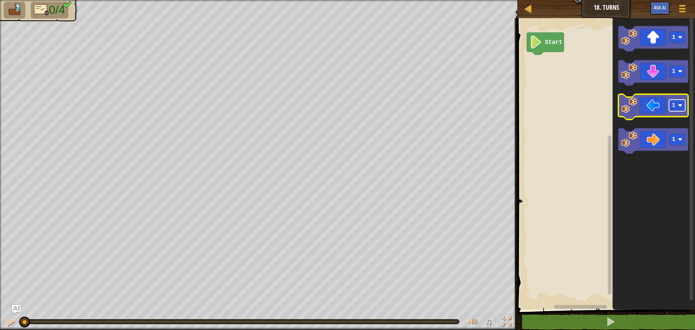
click at [674, 109] on rect "Blockly Workspace" at bounding box center [677, 105] width 16 height 12
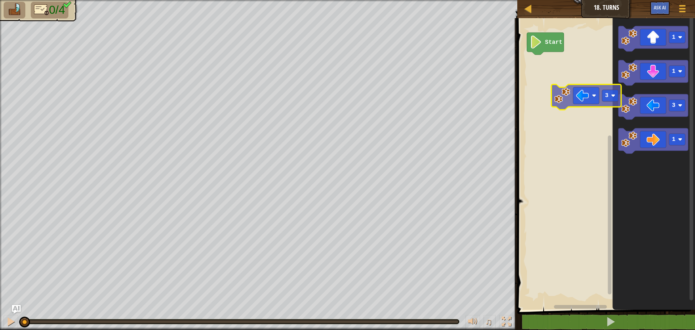
click at [544, 94] on div "Start 1 1 3 1 3" at bounding box center [605, 161] width 180 height 295
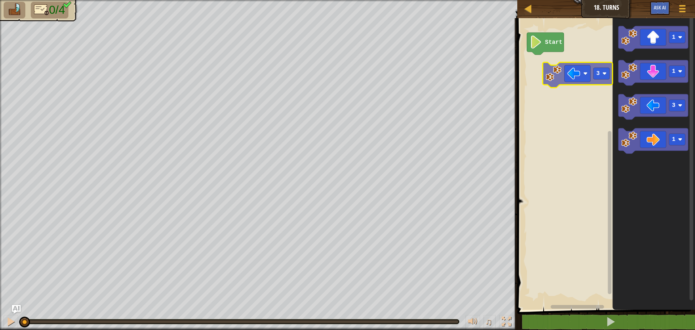
click at [589, 81] on div "Start 1 1 3 1 3" at bounding box center [605, 161] width 180 height 295
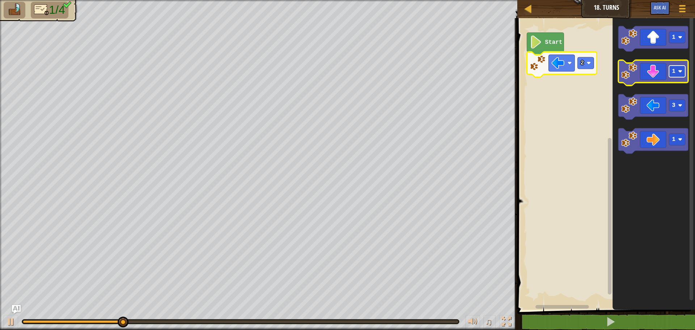
click at [677, 76] on rect "Blockly Workspace" at bounding box center [677, 71] width 16 height 12
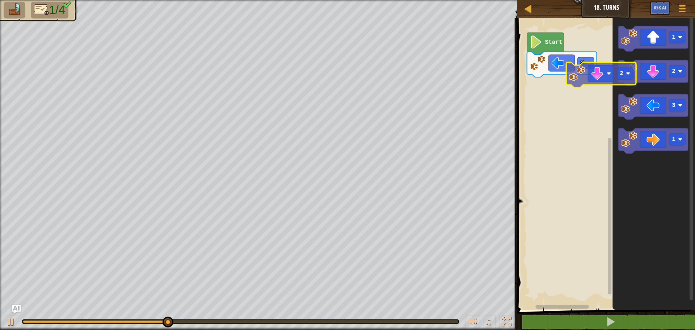
click at [584, 96] on div "Start 2 1 2 3 1 2" at bounding box center [605, 161] width 180 height 295
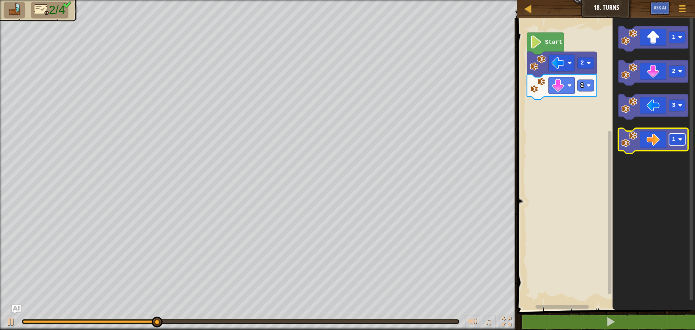
click at [678, 140] on image "Blockly Workspace" at bounding box center [680, 139] width 4 height 4
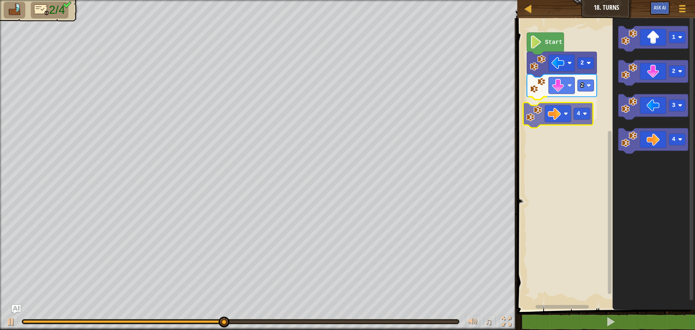
click at [571, 118] on div "2 4 2 Start 1 2 3 4 4" at bounding box center [605, 161] width 180 height 295
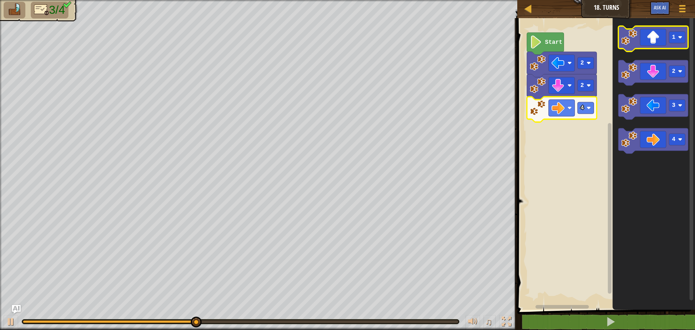
click at [669, 44] on icon "Blockly Workspace" at bounding box center [653, 38] width 70 height 25
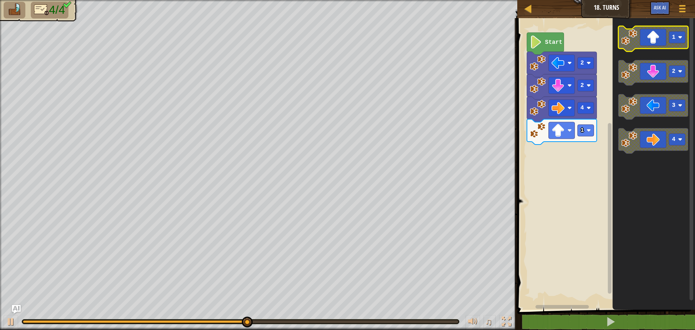
click at [656, 49] on rect "Blockly Workspace" at bounding box center [653, 38] width 70 height 25
click at [656, 48] on icon "Blockly Workspace" at bounding box center [653, 38] width 70 height 25
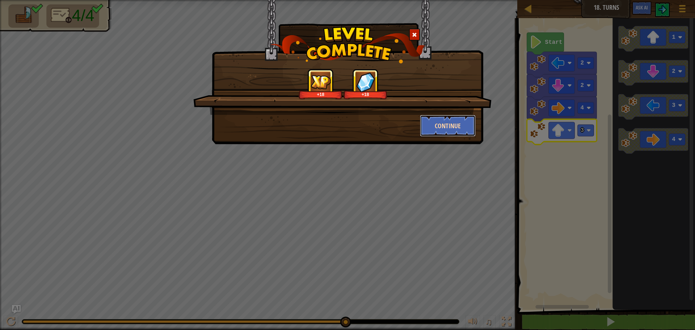
click at [454, 125] on button "Continue" at bounding box center [448, 126] width 56 height 22
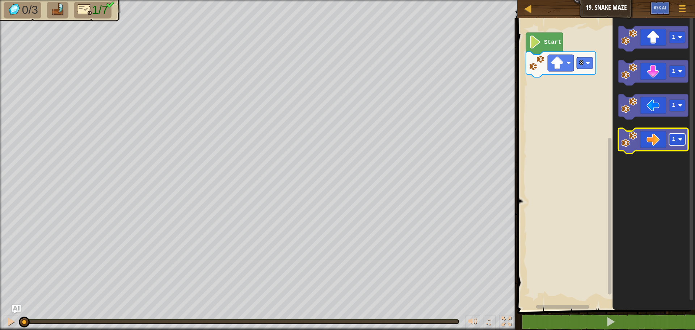
click at [677, 138] on g "1" at bounding box center [677, 139] width 16 height 12
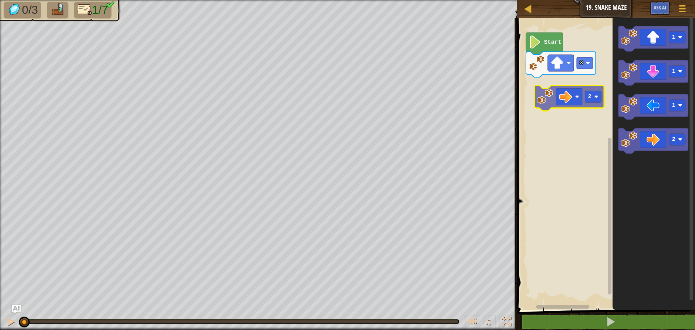
click at [560, 102] on div "3 Start 1 1 1 2 2" at bounding box center [605, 161] width 180 height 295
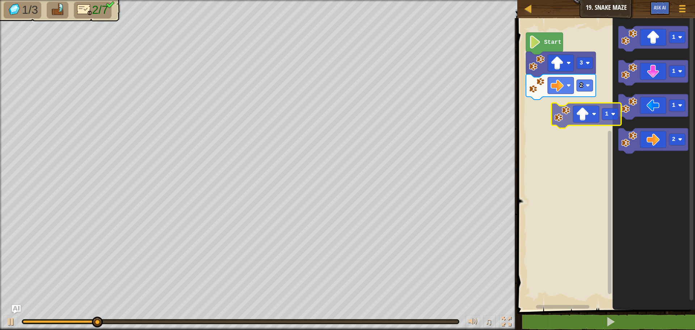
click at [592, 113] on div "3 2 Start 1 1 1 2 1" at bounding box center [605, 161] width 180 height 295
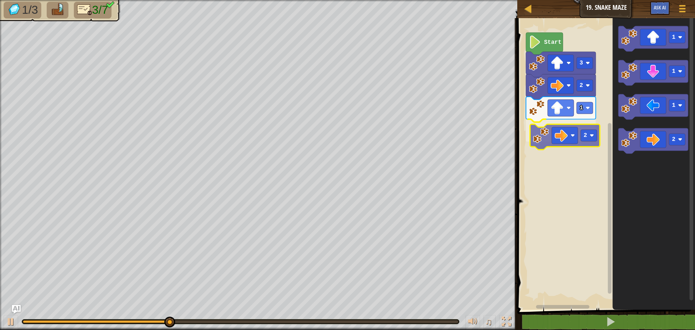
click at [578, 137] on div "1 2 2 3 Start 1 1 1 2 2" at bounding box center [605, 161] width 180 height 295
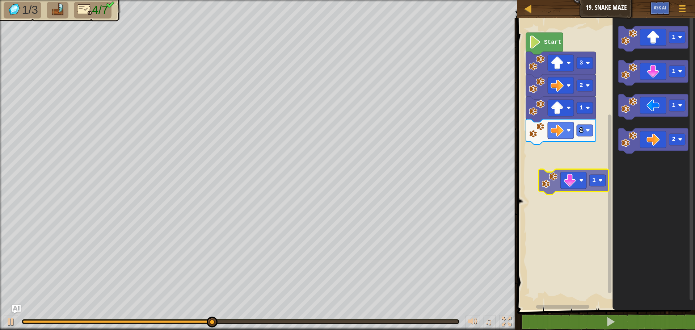
click at [568, 170] on div "1 2 2 3 Start 1 1 1 2 1" at bounding box center [605, 161] width 180 height 295
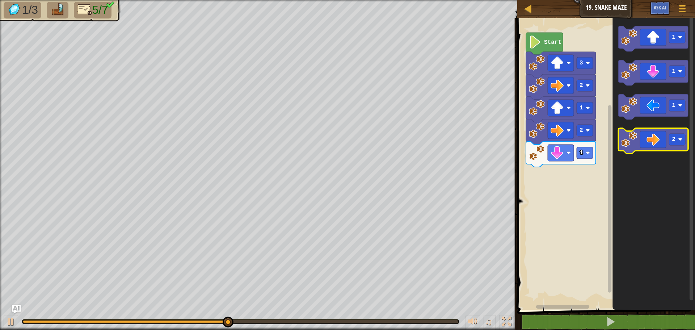
click at [597, 151] on div "1 2 1 2 3 Start 1 1 1 2" at bounding box center [605, 161] width 180 height 295
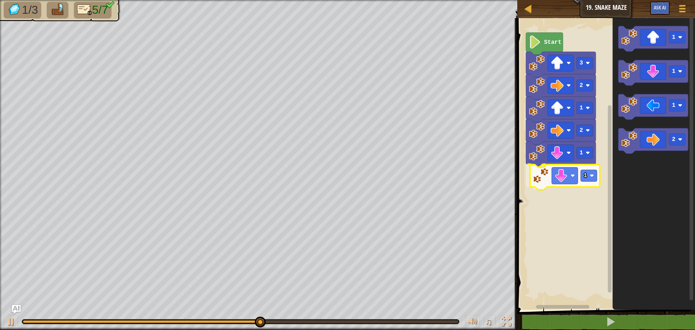
click at [573, 179] on div "1 1 2 1 2 3 Start 1 1 1 2 1" at bounding box center [605, 161] width 180 height 295
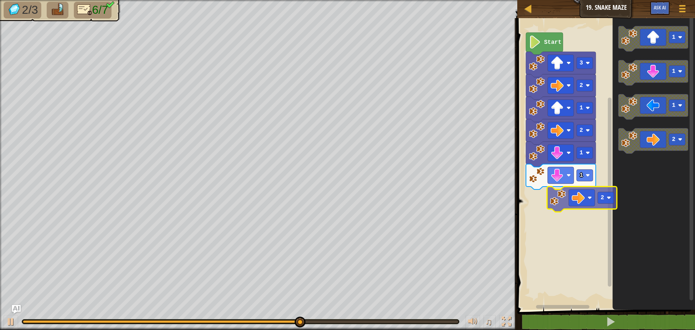
click at [569, 202] on div "1 1 2 1 2 3 Start 1 1 1 2 2" at bounding box center [605, 161] width 180 height 295
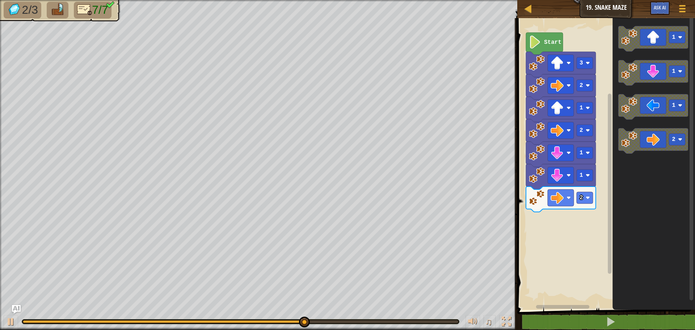
click at [689, 98] on div "1 1 2 2 1 2 3 Start 1 1 1 2" at bounding box center [605, 161] width 180 height 295
click at [662, 47] on icon "Blockly Workspace" at bounding box center [653, 38] width 70 height 25
click at [677, 34] on rect "Blockly Workspace" at bounding box center [677, 37] width 16 height 12
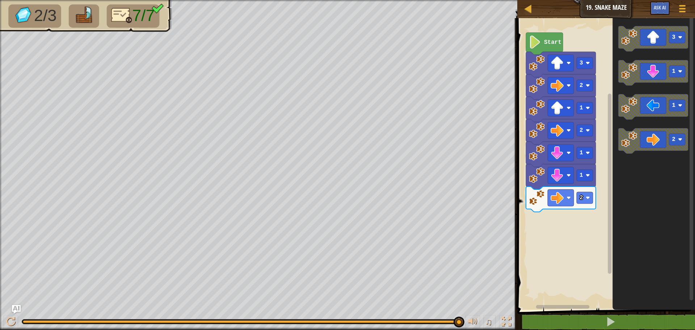
click at [667, 211] on icon "3 1 1 2" at bounding box center [653, 161] width 82 height 295
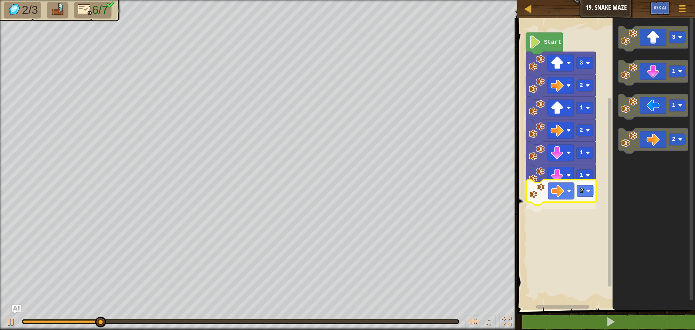
click at [559, 207] on div "1 1 2 2 1 2 3 Start 3 1 1 2 2" at bounding box center [605, 161] width 180 height 295
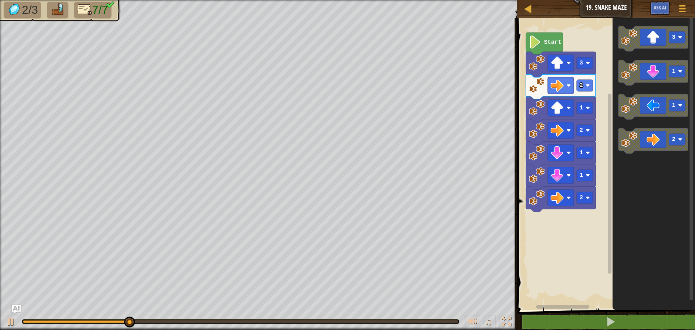
click at [638, 107] on g "3 1 1 2" at bounding box center [653, 89] width 70 height 127
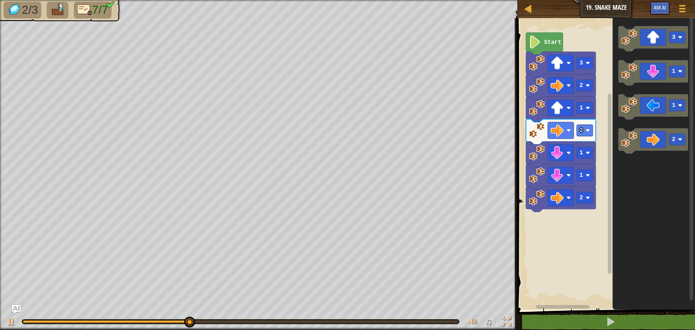
click at [649, 52] on icon "3 1 1 2" at bounding box center [653, 161] width 82 height 295
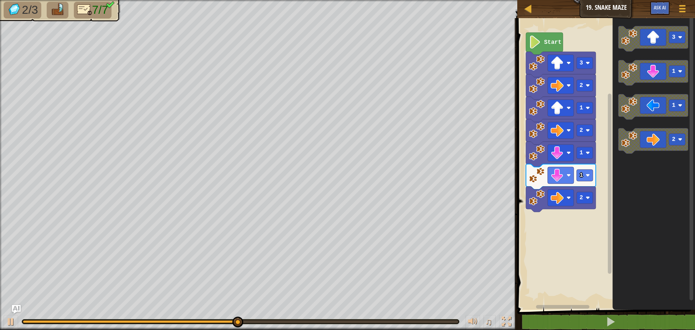
click at [651, 69] on g "3 1 1 2" at bounding box center [653, 89] width 70 height 127
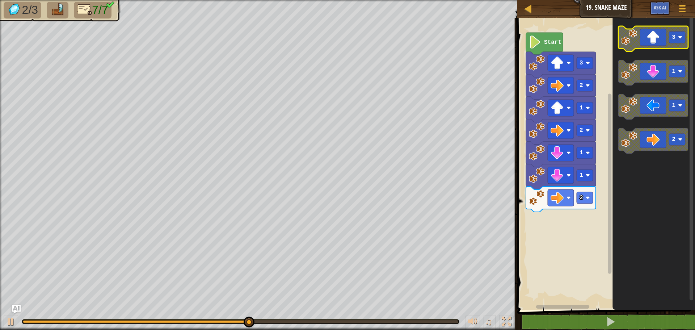
click at [650, 41] on icon "Blockly Workspace" at bounding box center [653, 38] width 70 height 25
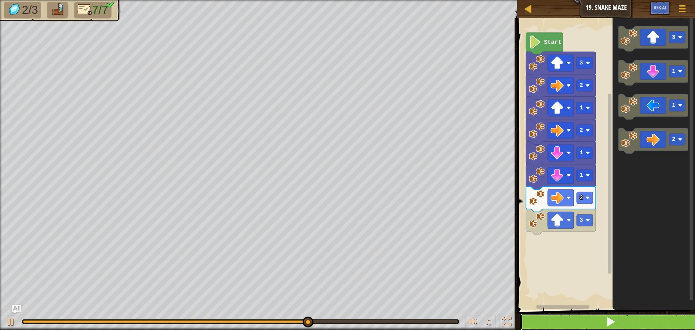
click at [541, 326] on button at bounding box center [610, 321] width 180 height 17
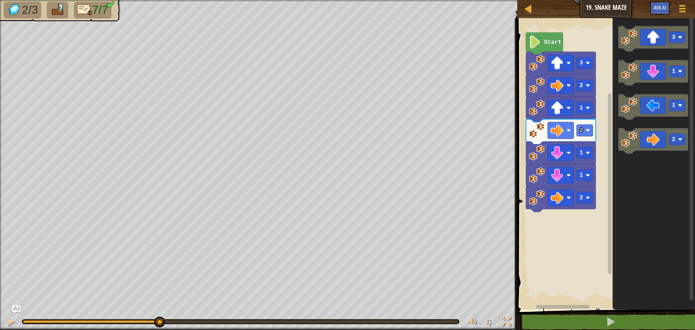
drag, startPoint x: 158, startPoint y: 318, endPoint x: 0, endPoint y: 347, distance: 161.0
click at [0, 0] on html "Map Junior 19. Snake Maze Game Menu Ask AI 1 הההההההההההההההההההההההההההההההההה…" at bounding box center [347, 0] width 695 height 0
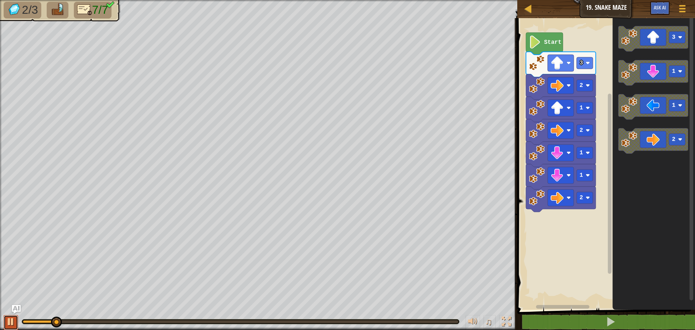
click at [14, 320] on div at bounding box center [10, 321] width 9 height 9
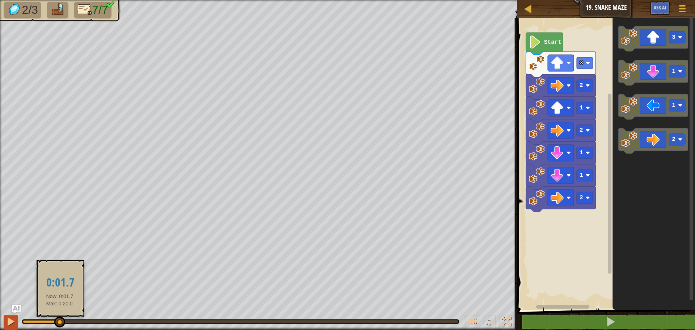
drag, startPoint x: 60, startPoint y: 321, endPoint x: 8, endPoint y: 328, distance: 51.9
click at [0, 0] on html "Map Junior 19. Snake Maze Game Menu Ask AI 1 הההההההההההההההההההההההההההההההההה…" at bounding box center [347, 0] width 695 height 0
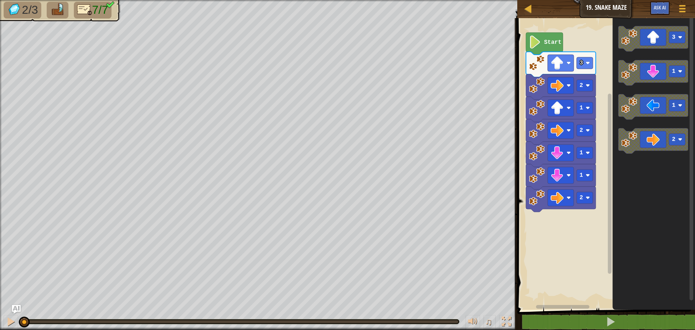
click at [622, 207] on icon "Blockly Workspace" at bounding box center [653, 161] width 82 height 295
click at [631, 131] on g "3 1 1 2" at bounding box center [653, 89] width 70 height 127
click at [643, 53] on icon "3 1 1 2" at bounding box center [653, 161] width 82 height 295
click at [649, 44] on icon "Blockly Workspace" at bounding box center [653, 38] width 70 height 25
click at [545, 39] on g "1 1 2 3 2 1 2 3 Start" at bounding box center [561, 134] width 70 height 202
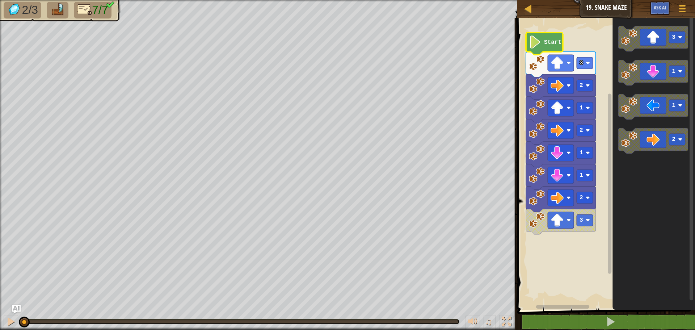
click at [547, 40] on text "Start" at bounding box center [552, 42] width 17 height 7
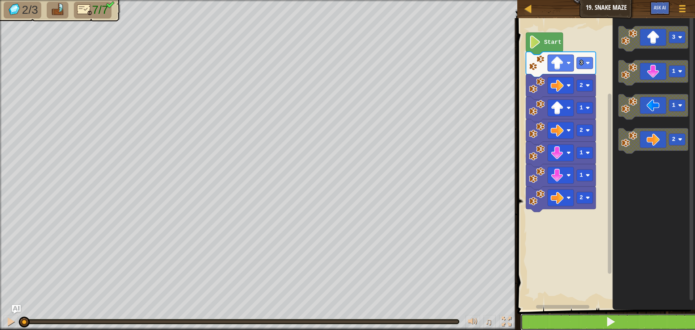
click at [557, 320] on button at bounding box center [610, 321] width 180 height 17
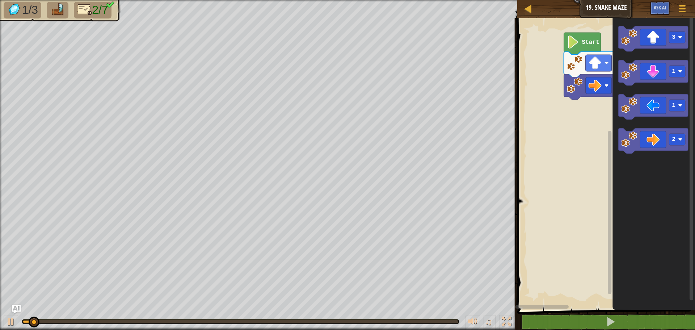
click at [689, 70] on div "2 3 Start 3 1 1 2" at bounding box center [605, 161] width 180 height 295
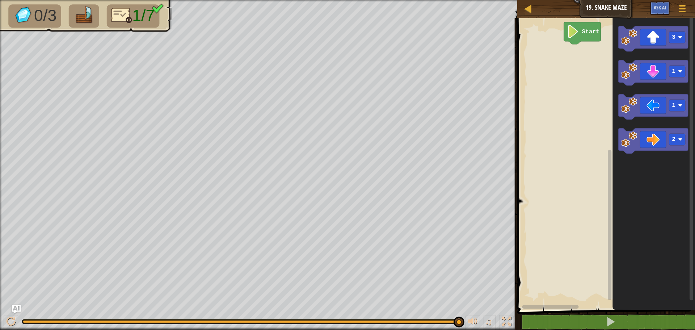
click at [569, 143] on rect "Blockly Workspace" at bounding box center [605, 161] width 180 height 295
click at [537, 73] on div "Start 3 1 1 2 2" at bounding box center [605, 161] width 180 height 295
click at [548, 94] on div "Start 3 1 1 2 2" at bounding box center [605, 161] width 180 height 295
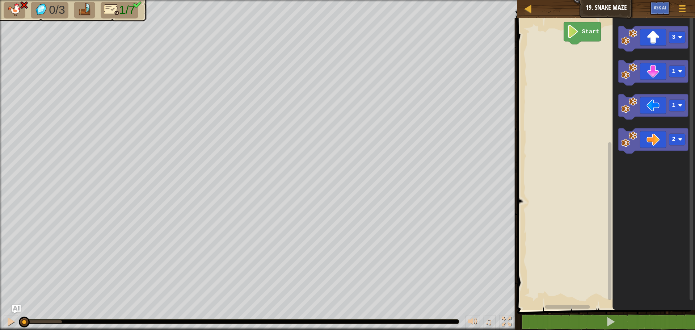
drag, startPoint x: 66, startPoint y: 323, endPoint x: 1, endPoint y: 314, distance: 65.7
click at [0, 316] on div "♫" at bounding box center [258, 320] width 517 height 22
click at [559, 78] on div "Start 3 1 1 2 3" at bounding box center [605, 161] width 180 height 295
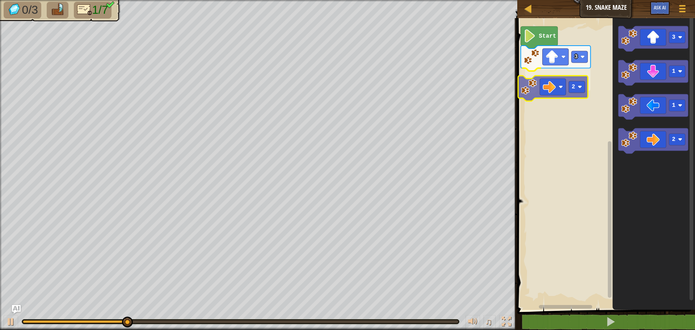
click at [555, 89] on div "3 2 Start 3 1 1 2 2" at bounding box center [605, 161] width 180 height 295
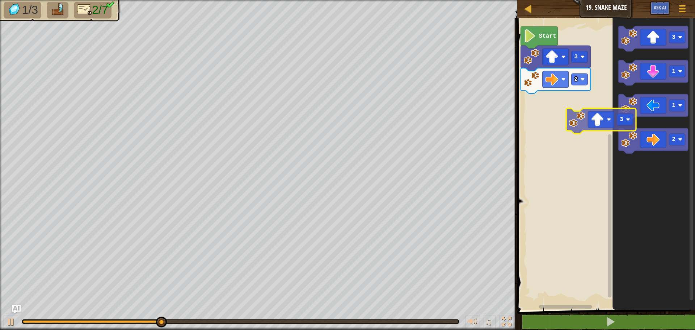
click at [561, 121] on div "3 2 Start 3 1 1 2 3" at bounding box center [605, 161] width 180 height 295
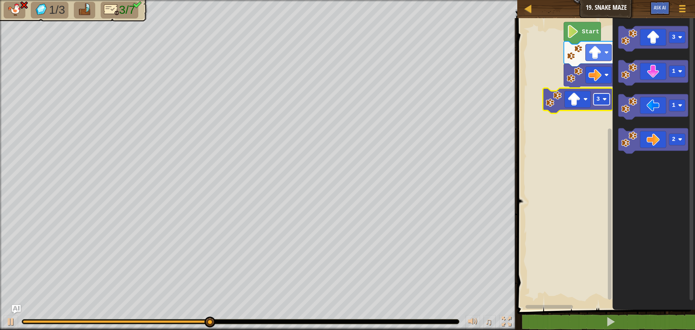
click at [595, 98] on rect "Blockly Workspace" at bounding box center [601, 99] width 16 height 12
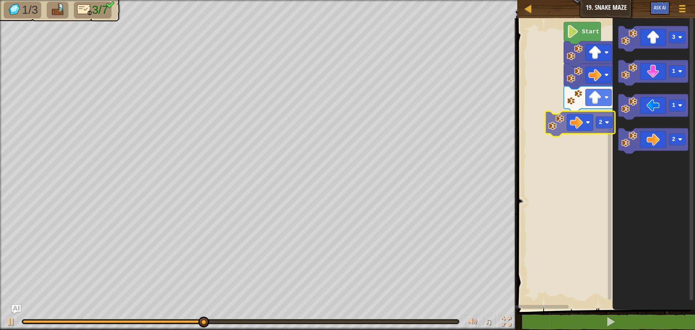
click at [582, 120] on div "1 2 3 Start 2 3 1 1 2 2" at bounding box center [605, 161] width 180 height 295
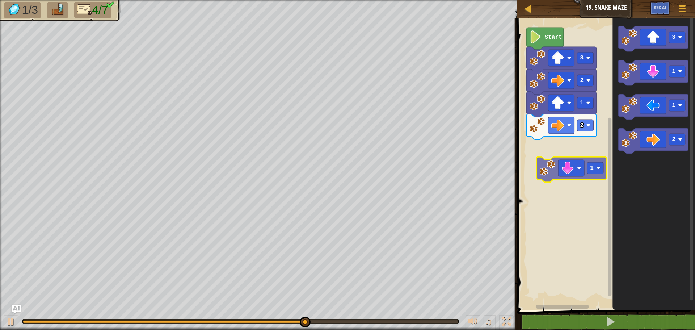
click at [561, 174] on div "Start 2 1 2 3 3 1 1 2 1" at bounding box center [605, 161] width 180 height 295
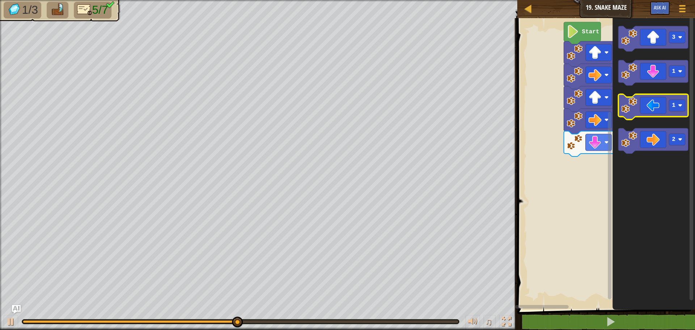
click at [622, 123] on icon "3 1 1 2" at bounding box center [653, 161] width 82 height 295
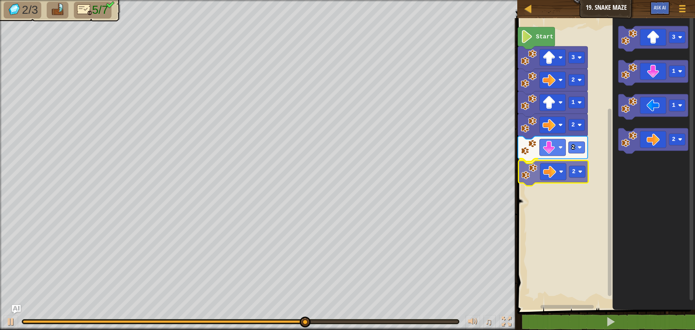
click at [558, 175] on div "Start 3 2 1 2 2 2 3 1 1 2 2" at bounding box center [605, 161] width 180 height 295
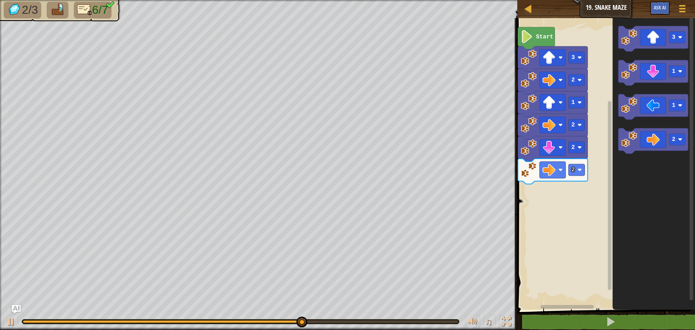
click at [609, 83] on div "Start 3 2 1 2 2 2 3 1 1 2" at bounding box center [605, 161] width 180 height 295
click at [640, 49] on g "3 1 1 2" at bounding box center [653, 89] width 70 height 127
click at [631, 62] on g "3 1 1 2" at bounding box center [653, 89] width 70 height 127
click at [632, 48] on icon "Blockly Workspace" at bounding box center [653, 38] width 70 height 25
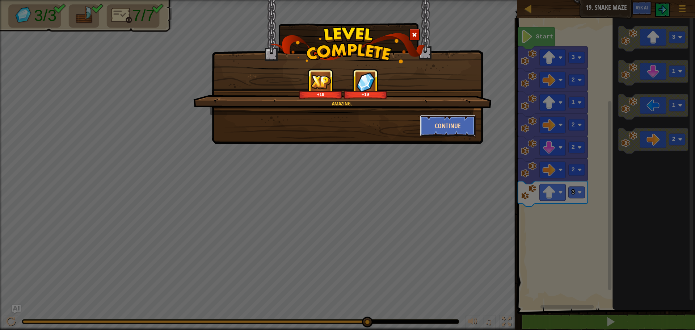
click at [446, 127] on button "Continue" at bounding box center [448, 126] width 56 height 22
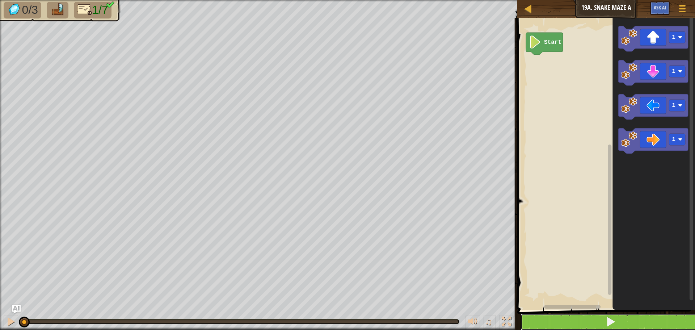
click at [614, 315] on button at bounding box center [610, 321] width 180 height 17
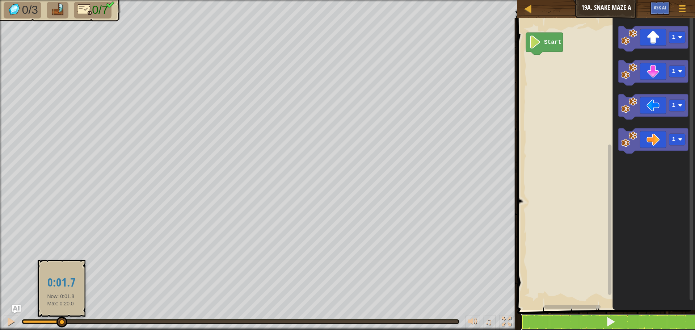
drag, startPoint x: 60, startPoint y: 323, endPoint x: 0, endPoint y: 347, distance: 65.0
click at [0, 0] on html "Map Junior 19a. Snake Maze A Game Menu Ask AI 1 ההההההההההההההההההההההההההההההה…" at bounding box center [347, 0] width 695 height 0
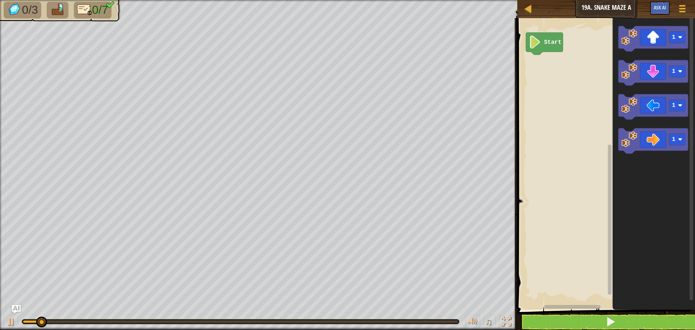
click at [3, 322] on div "♫" at bounding box center [258, 320] width 517 height 22
click at [10, 324] on div at bounding box center [10, 321] width 9 height 9
drag, startPoint x: 47, startPoint y: 323, endPoint x: 0, endPoint y: 340, distance: 49.8
click at [0, 0] on html "Map Junior 19a. Snake Maze A Game Menu Ask AI 1 ההההההההההההההההההההההההההההההה…" at bounding box center [347, 0] width 695 height 0
click at [671, 139] on rect "Blockly Workspace" at bounding box center [677, 139] width 16 height 12
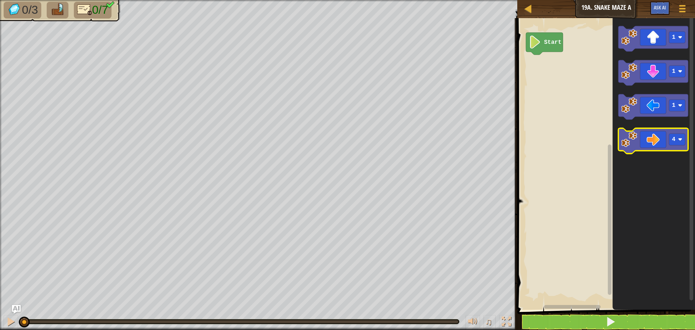
click at [593, 144] on div "Start 1 1 1 4" at bounding box center [605, 161] width 180 height 295
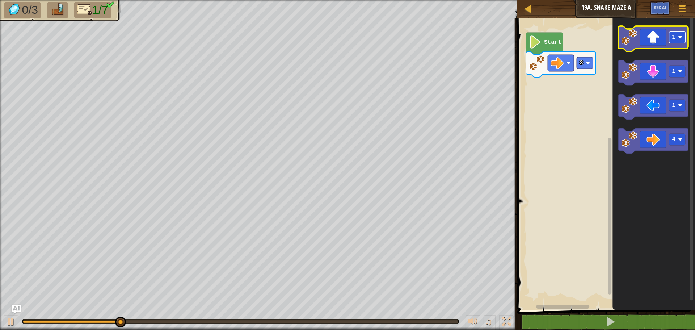
click at [675, 42] on rect "Blockly Workspace" at bounding box center [677, 37] width 16 height 12
click at [660, 47] on icon "Blockly Workspace" at bounding box center [653, 161] width 82 height 295
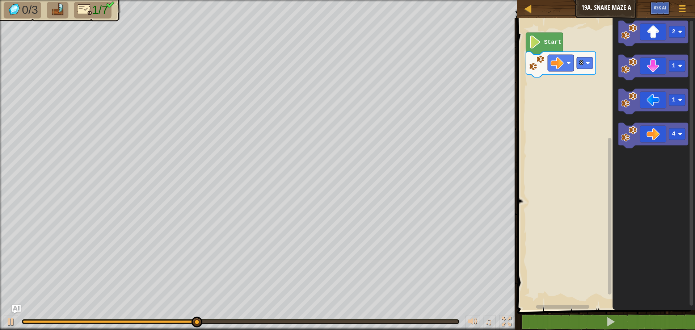
click at [660, 46] on rect "Blockly Workspace" at bounding box center [653, 33] width 70 height 25
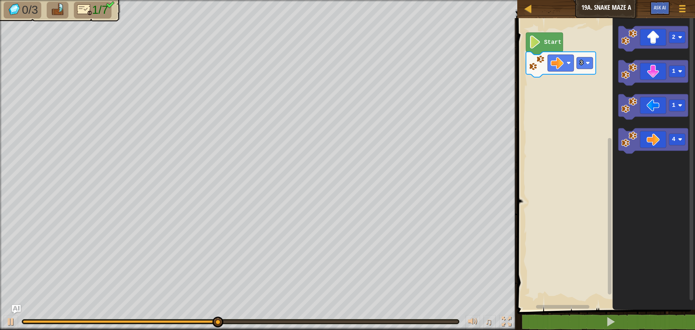
click at [596, 71] on div "Start 3 2 1 1 4" at bounding box center [605, 161] width 180 height 295
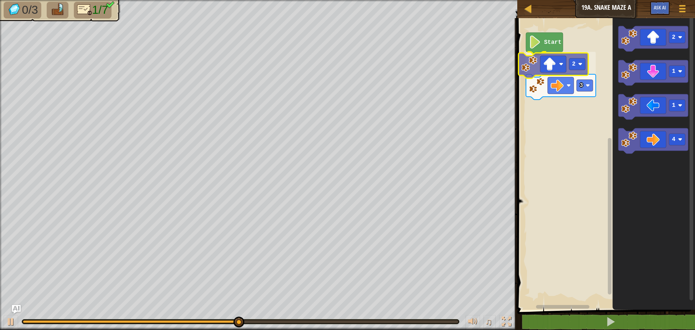
click at [550, 62] on div "Start 2 3 2 1 1 4 2" at bounding box center [605, 161] width 180 height 295
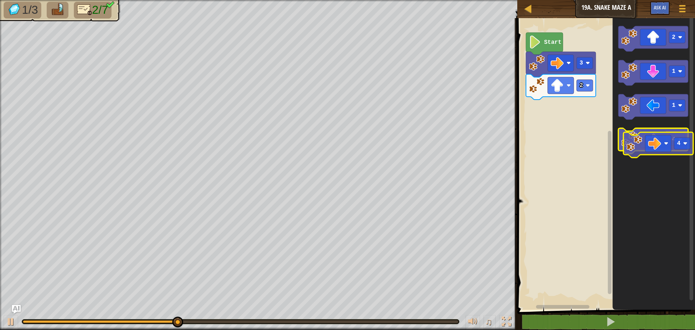
click at [663, 140] on icon "Blockly Workspace" at bounding box center [653, 140] width 70 height 25
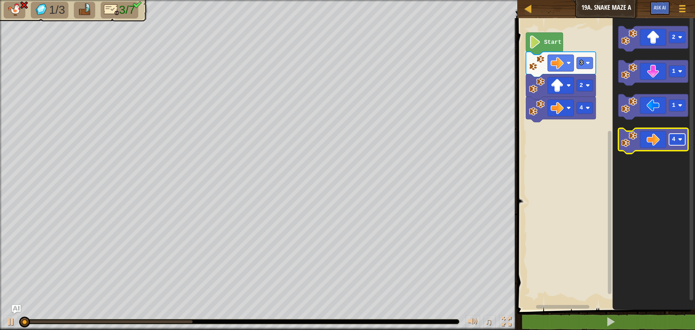
click at [678, 138] on image "Blockly Workspace" at bounding box center [680, 139] width 4 height 4
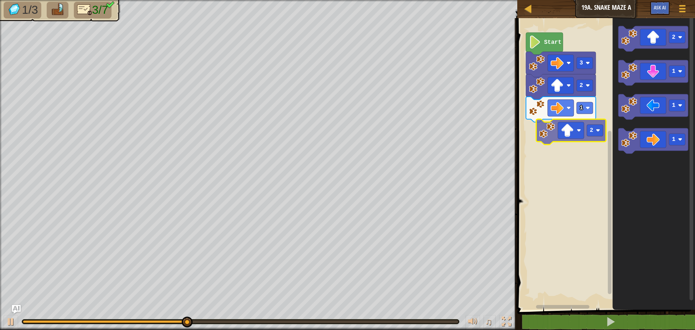
click at [578, 138] on div "Start 3 2 1 2 1 1 1 2" at bounding box center [605, 161] width 180 height 295
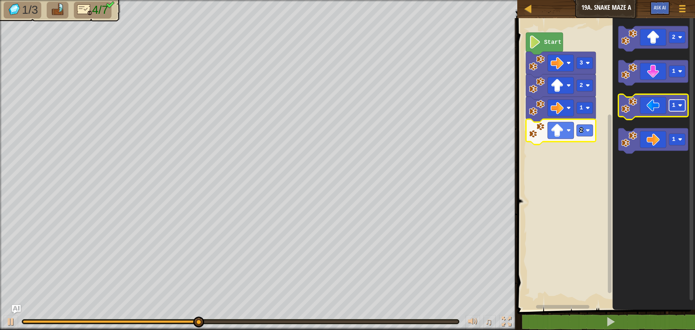
click at [675, 110] on rect "Blockly Workspace" at bounding box center [677, 105] width 16 height 12
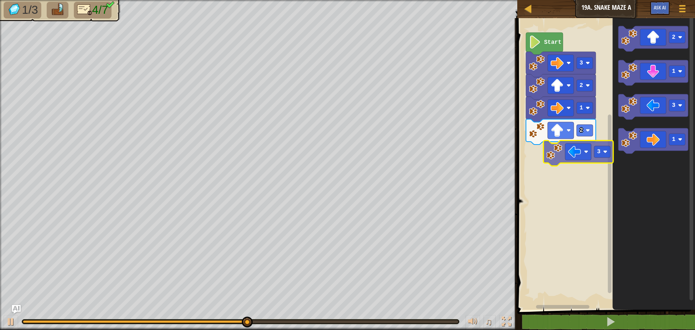
click at [579, 158] on div "Start 3 2 1 2 2 1 3 1 3" at bounding box center [605, 161] width 180 height 295
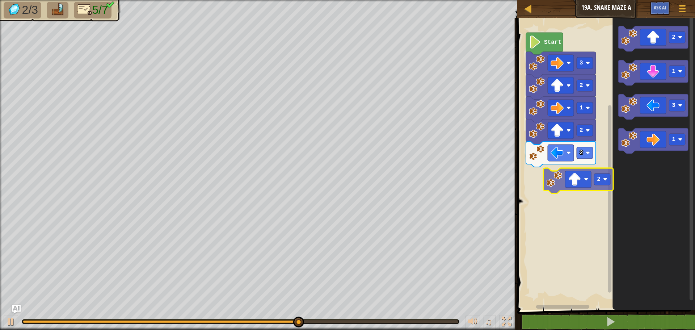
click at [585, 198] on div "Start 3 2 1 2 2 2 1 3 1 2" at bounding box center [605, 161] width 180 height 295
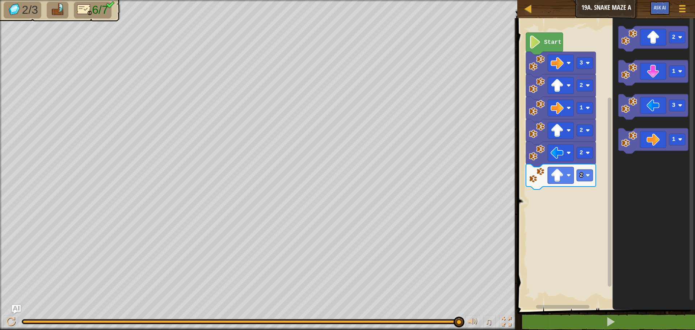
click at [99, 13] on span "6/7" at bounding box center [100, 9] width 16 height 13
click at [605, 275] on rect "Blockly Workspace" at bounding box center [605, 161] width 180 height 295
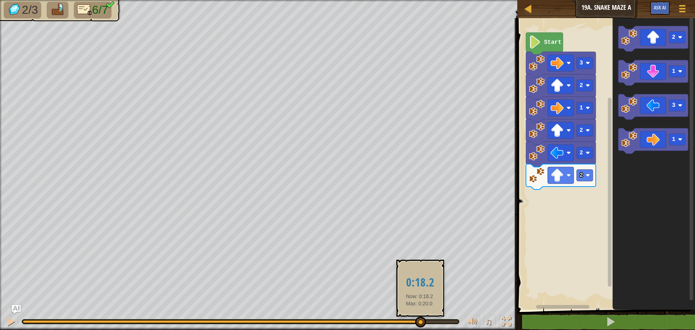
drag, startPoint x: 456, startPoint y: 322, endPoint x: 0, endPoint y: 347, distance: 456.5
click at [0, 0] on html "Map Junior 19a. Snake Maze A Game Menu Ask AI 1 ההההההההההההההההההההההההההההההה…" at bounding box center [347, 0] width 695 height 0
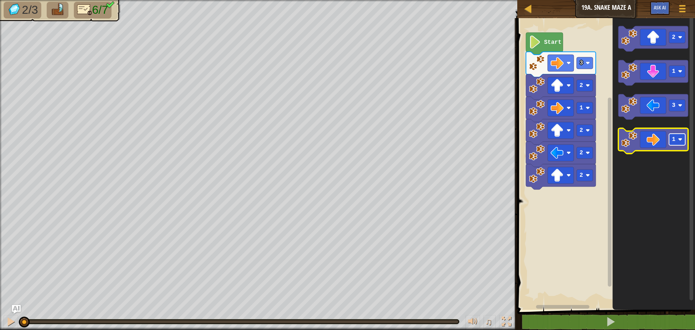
click at [677, 139] on rect "Blockly Workspace" at bounding box center [677, 139] width 16 height 12
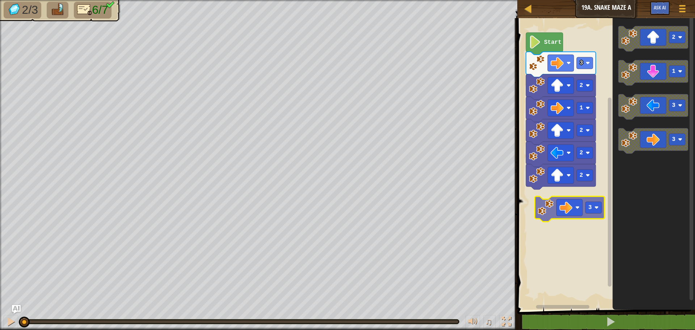
click at [578, 215] on div "2 2 2 1 2 3 Start 2 1 3 3 3" at bounding box center [605, 161] width 180 height 295
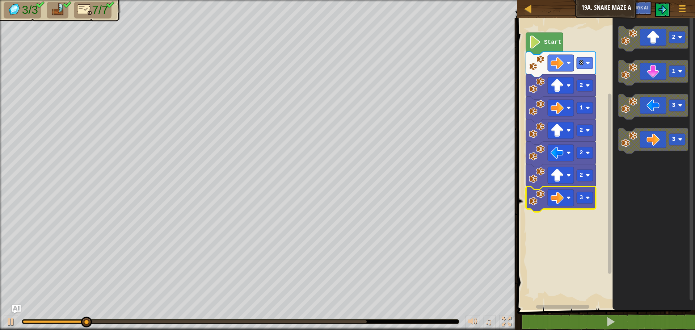
click at [407, 321] on div at bounding box center [240, 321] width 437 height 4
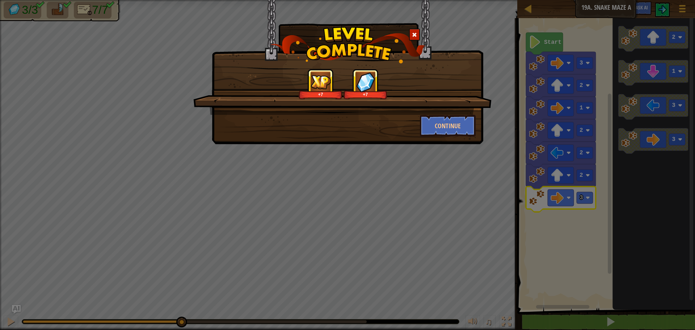
drag, startPoint x: 123, startPoint y: 321, endPoint x: 694, endPoint y: 344, distance: 571.4
click at [689, 1] on html "Map Junior 19a. Snake Maze A Game Menu Ask AI 1 ההההההההההההההההההההההההההההההה…" at bounding box center [347, 0] width 695 height 1
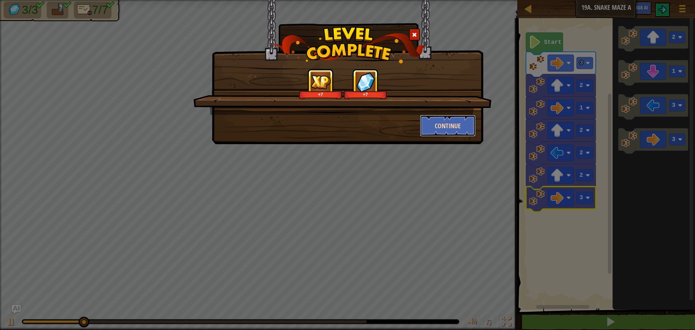
click at [441, 133] on button "Continue" at bounding box center [448, 126] width 56 height 22
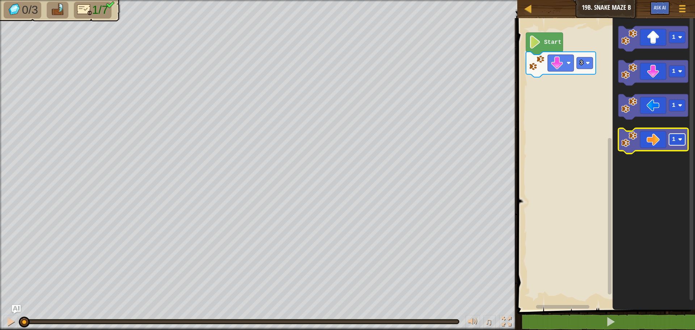
click at [681, 143] on rect "Blockly Workspace" at bounding box center [677, 139] width 16 height 12
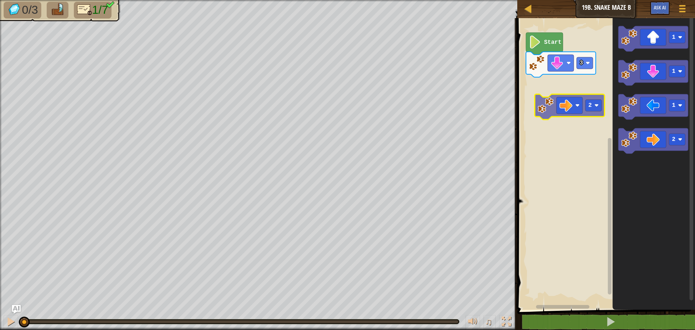
click at [582, 104] on div "3 Start 1 1 1 2 2" at bounding box center [605, 161] width 180 height 295
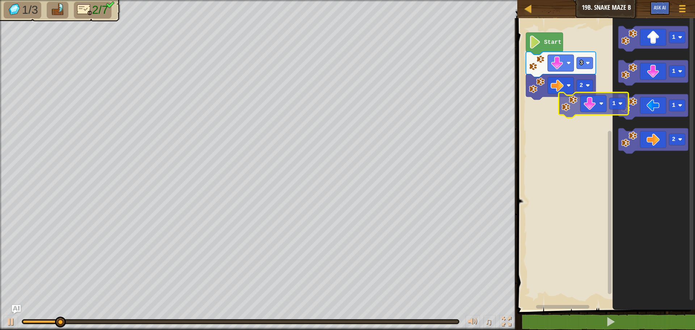
click at [580, 119] on div "2 3 Start 1 1 1 2 1" at bounding box center [605, 161] width 180 height 295
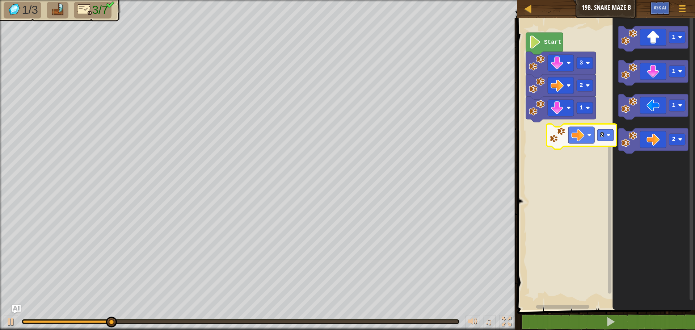
click at [575, 134] on div "1 2 3 Start 1 1 1 2 2" at bounding box center [605, 161] width 180 height 295
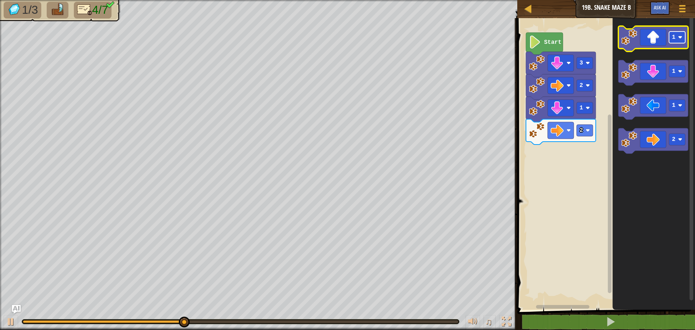
click at [678, 42] on rect "Blockly Workspace" at bounding box center [677, 37] width 16 height 12
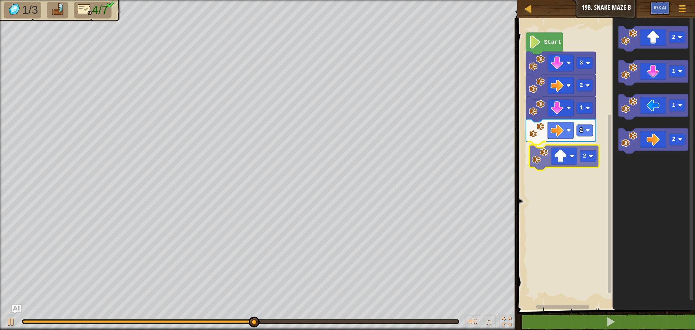
click at [580, 164] on div "1 2 2 2 3 Start 2 1 1 2 2" at bounding box center [605, 161] width 180 height 295
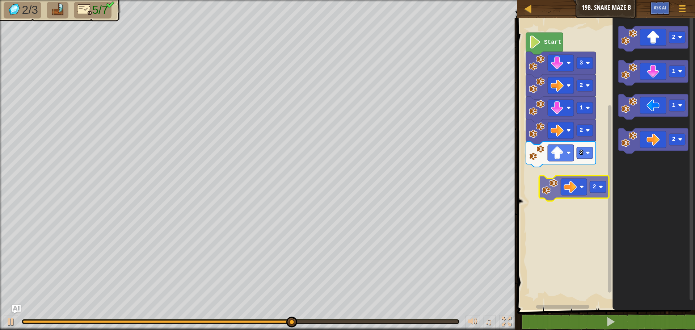
click at [558, 196] on div "1 2 2 2 3 Start 2 1 1 2 2" at bounding box center [605, 161] width 180 height 295
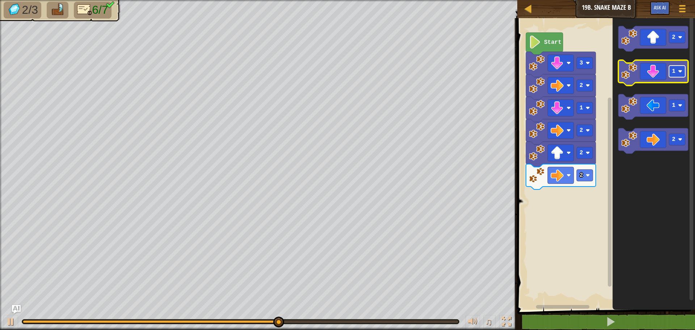
click at [677, 73] on rect "Blockly Workspace" at bounding box center [677, 71] width 16 height 12
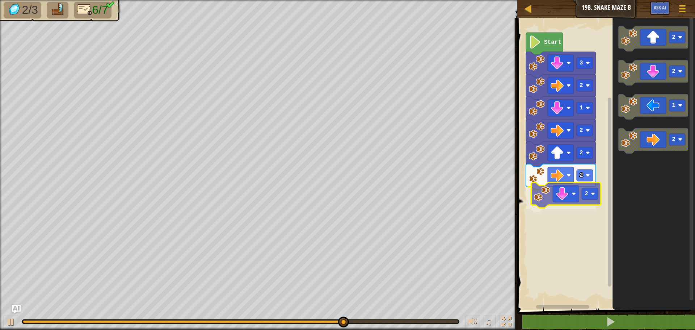
click at [576, 205] on div "2 2 2 2 1 2 3 Start 2 2 1 2 2" at bounding box center [605, 161] width 180 height 295
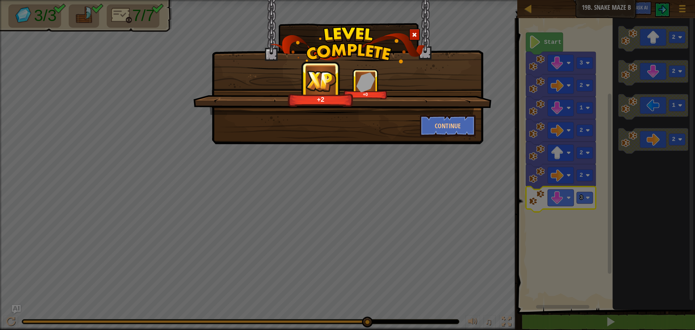
click at [473, 136] on div "+2 +0 Continue" at bounding box center [347, 72] width 271 height 144
click at [473, 127] on button "Continue" at bounding box center [448, 126] width 56 height 22
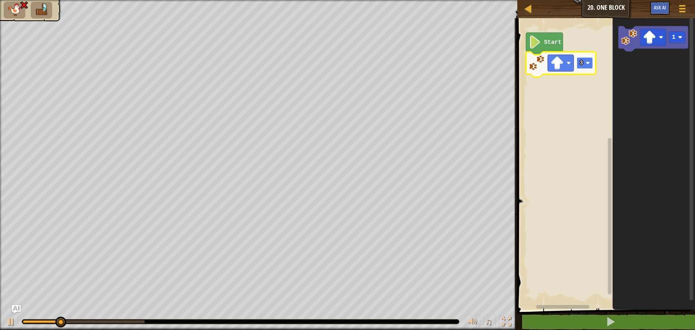
click at [586, 62] on image "Blockly Workspace" at bounding box center [587, 63] width 4 height 4
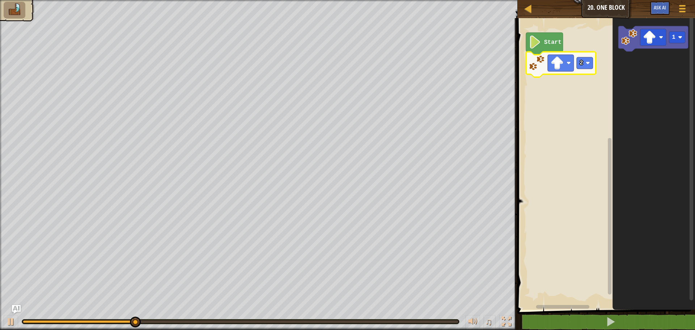
click at [658, 106] on icon "Blockly Workspace" at bounding box center [653, 161] width 82 height 295
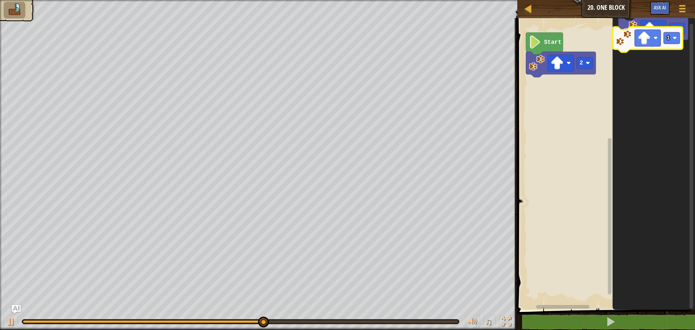
click at [639, 50] on icon "1" at bounding box center [653, 161] width 82 height 295
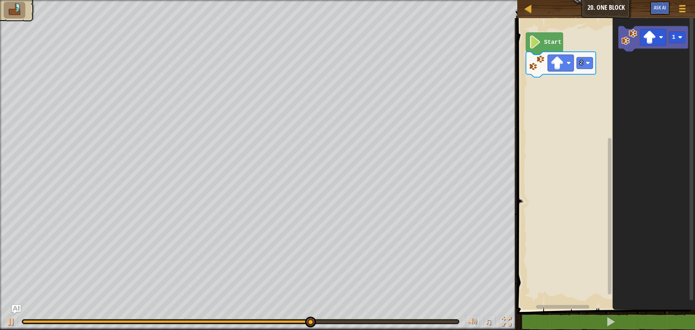
click at [631, 163] on icon "Blockly Workspace" at bounding box center [653, 161] width 82 height 295
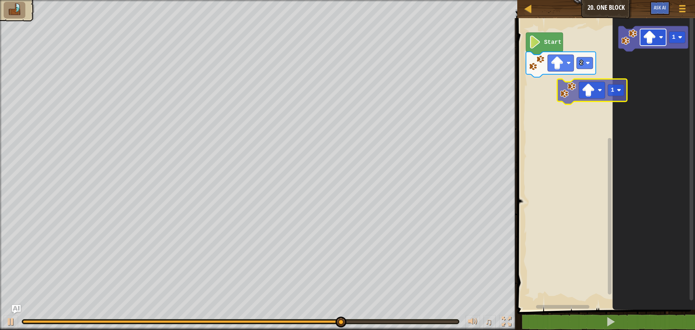
click at [576, 92] on div "Start 2 1 1" at bounding box center [605, 161] width 180 height 295
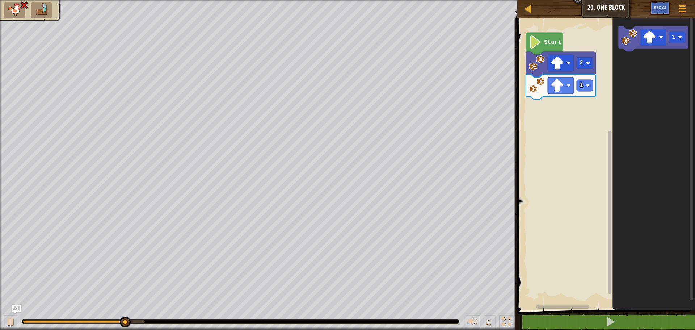
click at [0, 145] on div at bounding box center [258, 165] width 517 height 330
click at [15, 70] on div at bounding box center [258, 165] width 517 height 330
click at [13, 9] on img at bounding box center [14, 9] width 15 height 13
click at [23, 7] on img at bounding box center [24, 5] width 9 height 9
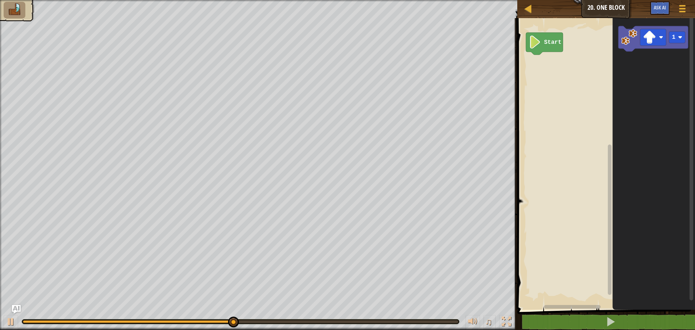
click at [343, 118] on div "Map Junior 20. One Block Game Menu Ask AI 1 ההההההההההההההההההההההההההההההההההה…" at bounding box center [347, 165] width 695 height 330
click at [637, 158] on icon "Blockly Workspace" at bounding box center [653, 161] width 82 height 295
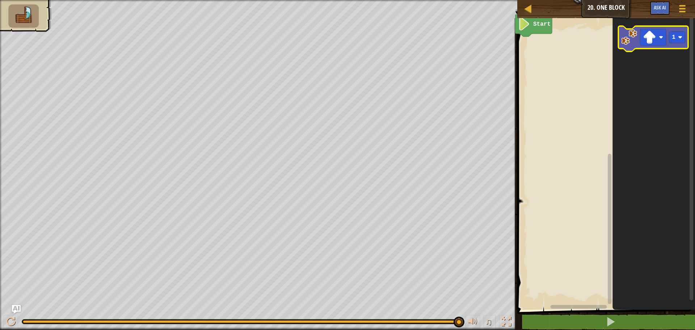
click at [622, 42] on image "Blockly Workspace" at bounding box center [629, 37] width 16 height 16
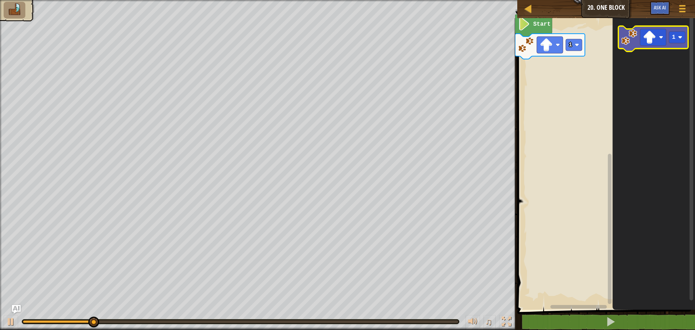
click at [629, 45] on icon "Blockly Workspace" at bounding box center [653, 38] width 70 height 25
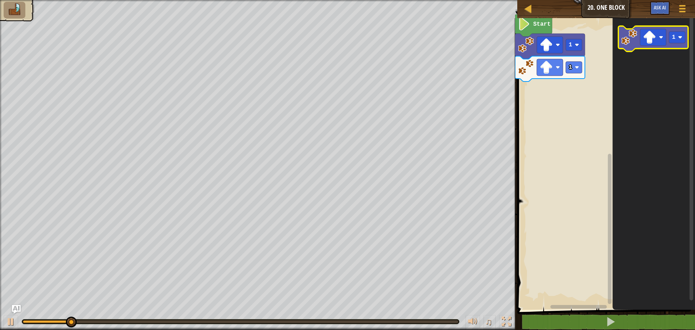
click at [629, 45] on icon "Blockly Workspace" at bounding box center [653, 38] width 70 height 25
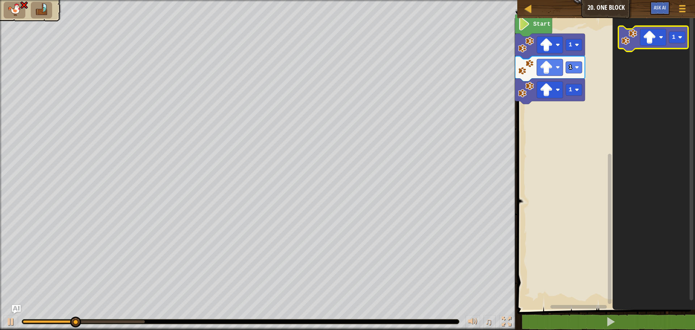
click at [629, 45] on icon "Blockly Workspace" at bounding box center [653, 38] width 70 height 25
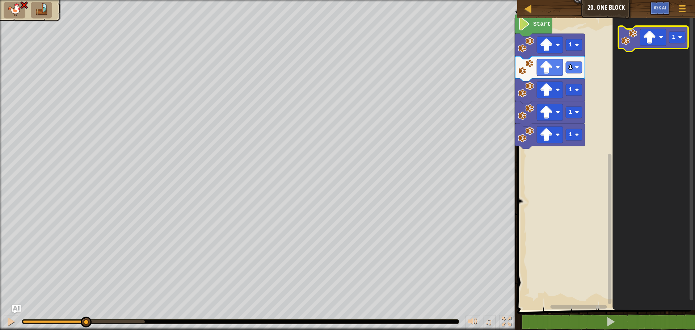
click at [629, 42] on g "1" at bounding box center [653, 38] width 70 height 25
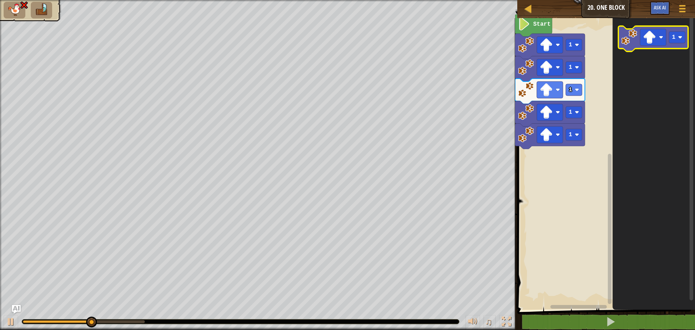
click at [635, 42] on image "Blockly Workspace" at bounding box center [629, 37] width 16 height 16
click at [635, 41] on image "Blockly Workspace" at bounding box center [629, 37] width 16 height 16
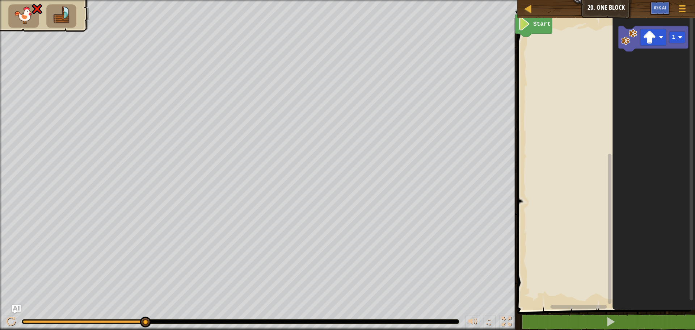
drag, startPoint x: 102, startPoint y: 319, endPoint x: 0, endPoint y: 291, distance: 105.5
click at [0, 291] on div "♫ Kindling Elemental" at bounding box center [347, 165] width 695 height 330
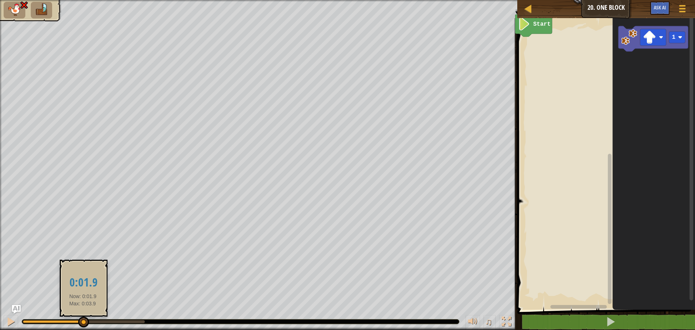
drag, startPoint x: 143, startPoint y: 318, endPoint x: 0, endPoint y: 301, distance: 143.9
click at [0, 301] on div "♫ Kindling Elemental" at bounding box center [347, 165] width 695 height 330
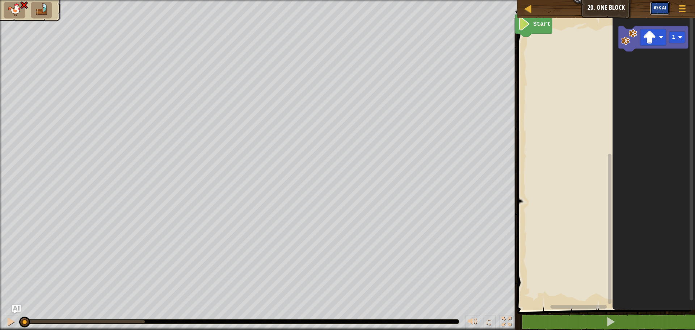
click at [657, 9] on span "Ask AI" at bounding box center [659, 7] width 12 height 7
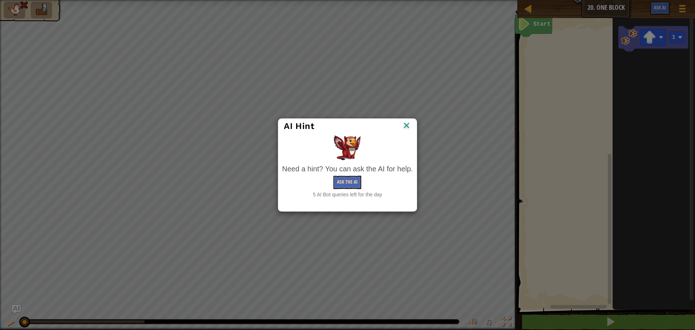
drag, startPoint x: 323, startPoint y: 177, endPoint x: 340, endPoint y: 182, distance: 17.4
click at [328, 177] on div "Ask the AI" at bounding box center [347, 181] width 131 height 13
click at [344, 183] on button "Ask the AI" at bounding box center [347, 181] width 28 height 13
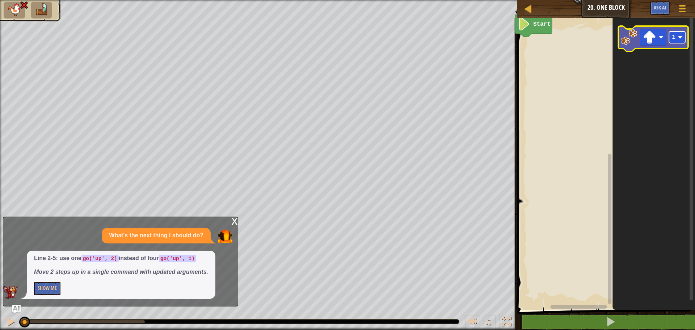
click at [679, 35] on image "Blockly Workspace" at bounding box center [680, 37] width 4 height 4
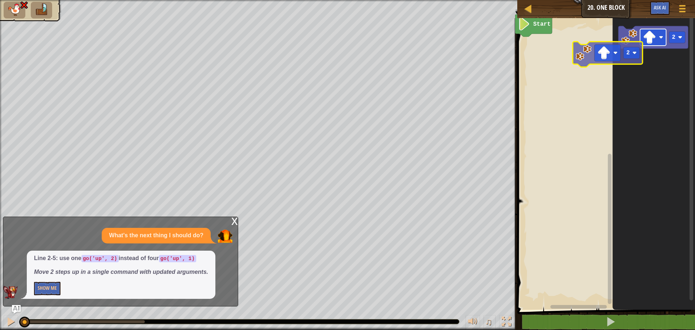
click at [558, 59] on div "Start 2 2" at bounding box center [605, 161] width 180 height 295
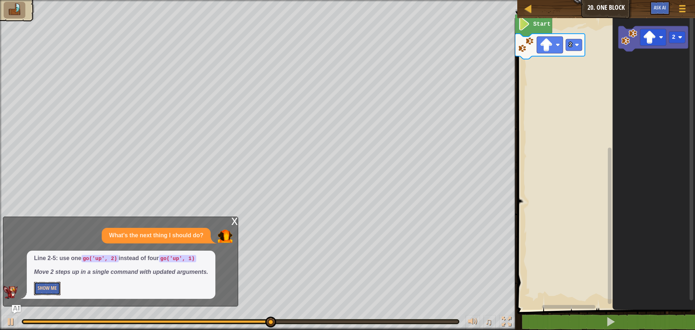
click at [58, 289] on button "Show Me" at bounding box center [47, 287] width 26 height 13
drag, startPoint x: 29, startPoint y: 24, endPoint x: 33, endPoint y: 22, distance: 3.9
click at [29, 21] on div at bounding box center [13, 8] width 43 height 26
click at [658, 127] on icon "Blockly Workspace" at bounding box center [653, 161] width 82 height 295
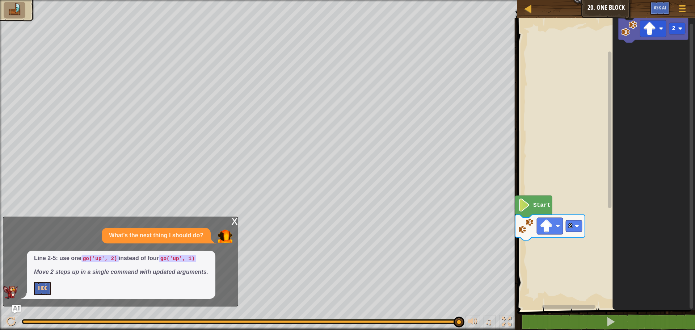
drag, startPoint x: 175, startPoint y: 288, endPoint x: 94, endPoint y: 267, distance: 84.2
click at [156, 283] on p "Hide" at bounding box center [121, 287] width 174 height 13
click at [45, 285] on button "Hide" at bounding box center [42, 287] width 17 height 13
click at [45, 285] on button "Show Me" at bounding box center [47, 287] width 26 height 13
click at [45, 285] on button "Hide" at bounding box center [42, 287] width 17 height 13
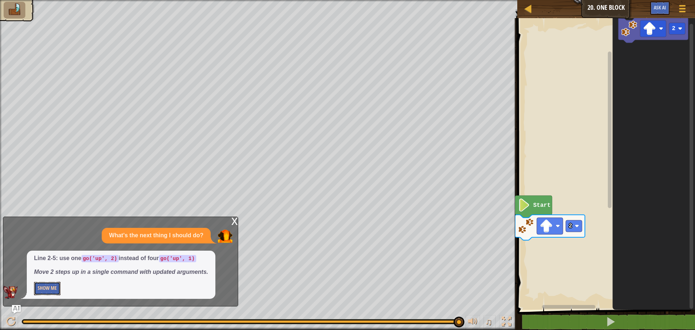
click at [44, 286] on button "Show Me" at bounding box center [47, 287] width 26 height 13
drag, startPoint x: 196, startPoint y: 297, endPoint x: 205, endPoint y: 293, distance: 9.7
click at [196, 297] on div "Line 2-5: use one go('up', 2) instead of four go('up', 1) Move 2 steps up in a …" at bounding box center [121, 274] width 188 height 48
click at [236, 218] on div "x" at bounding box center [234, 220] width 7 height 7
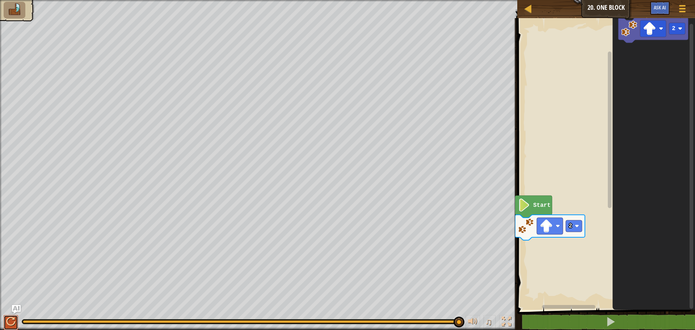
click at [9, 321] on div at bounding box center [10, 321] width 9 height 9
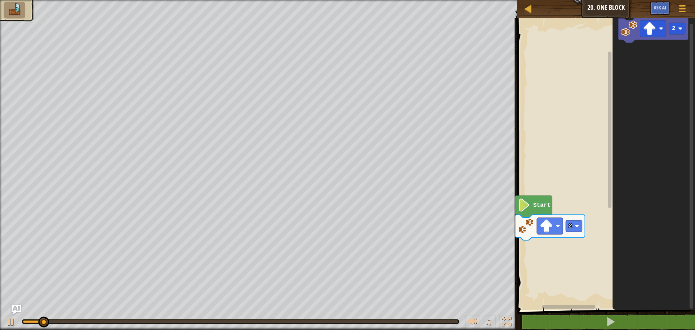
click at [15, 308] on img "Ask AI" at bounding box center [16, 308] width 9 height 9
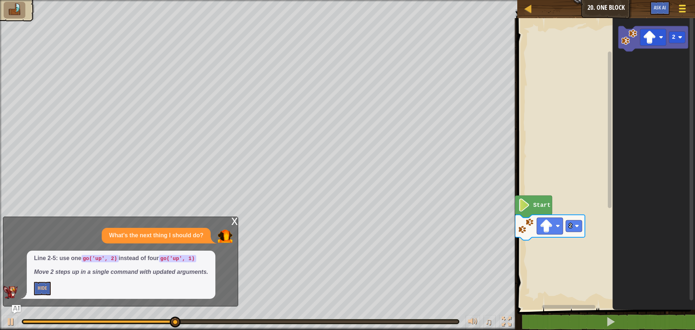
click at [685, 10] on div at bounding box center [682, 8] width 10 height 10
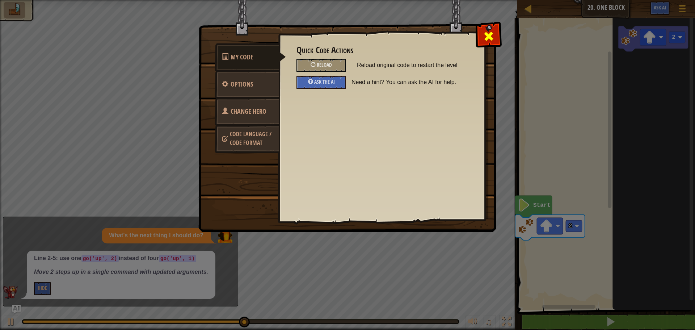
click at [493, 39] on span at bounding box center [489, 36] width 12 height 12
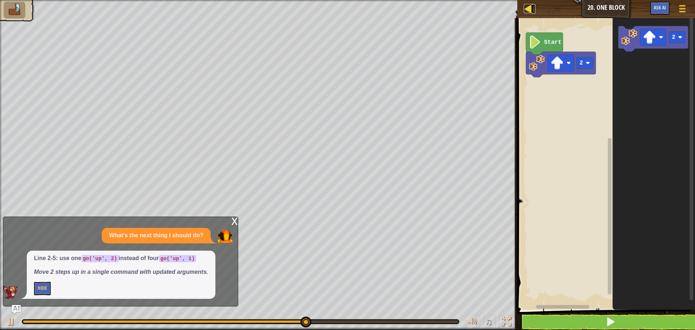
click at [525, 8] on div at bounding box center [527, 8] width 9 height 9
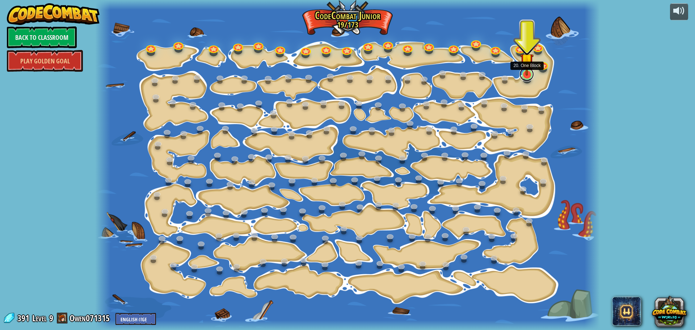
click at [530, 79] on link at bounding box center [526, 74] width 14 height 14
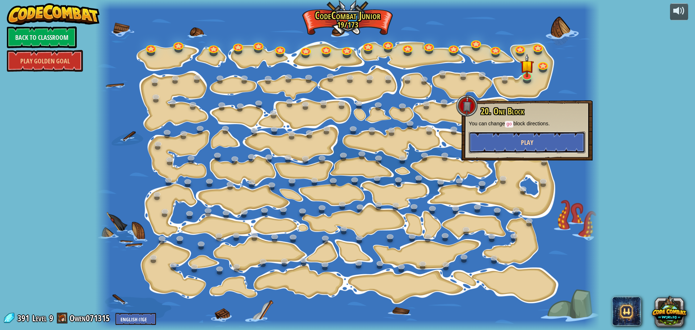
click at [530, 138] on span "Play" at bounding box center [527, 142] width 12 height 9
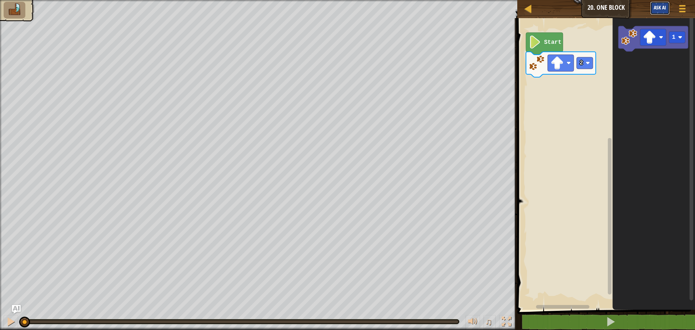
click at [667, 7] on button "Ask AI" at bounding box center [660, 7] width 20 height 13
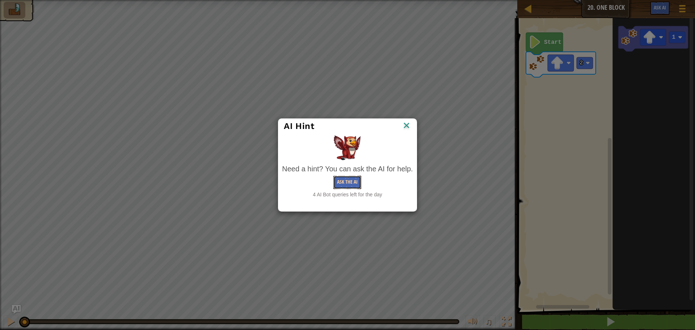
click at [336, 185] on button "Ask the AI" at bounding box center [347, 181] width 28 height 13
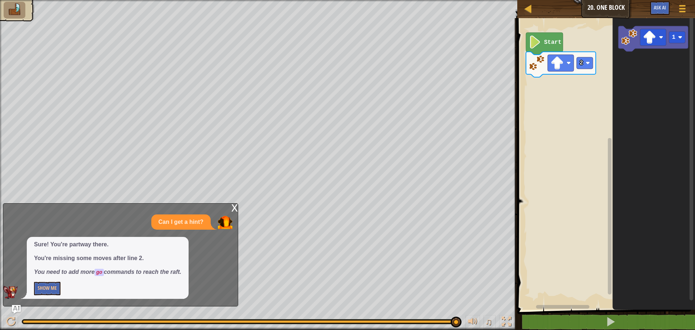
click at [514, 135] on div at bounding box center [514, 173] width 1 height 311
click at [59, 291] on button "Show Me" at bounding box center [47, 287] width 26 height 13
click at [102, 272] on code "go" at bounding box center [98, 271] width 9 height 7
click at [38, 289] on button "Hide" at bounding box center [42, 287] width 17 height 13
click at [57, 290] on button "Show Me" at bounding box center [47, 287] width 26 height 13
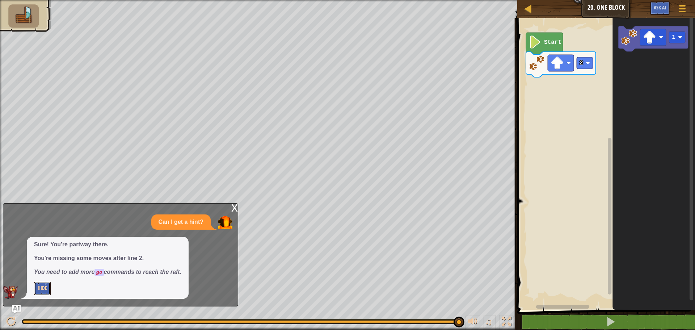
click at [42, 291] on button "Hide" at bounding box center [42, 287] width 17 height 13
click at [42, 292] on button "Show Me" at bounding box center [47, 287] width 26 height 13
click at [42, 292] on button "Hide" at bounding box center [42, 287] width 17 height 13
click at [42, 292] on button "Show Me" at bounding box center [47, 287] width 26 height 13
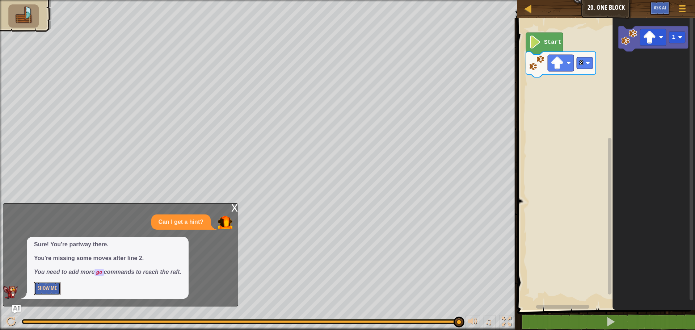
click at [42, 291] on button "Show Me" at bounding box center [47, 287] width 26 height 13
click at [39, 289] on button "Show Me" at bounding box center [47, 287] width 26 height 13
click at [39, 288] on button "Show Me" at bounding box center [47, 287] width 26 height 13
click at [40, 288] on button "Show Me" at bounding box center [47, 287] width 26 height 13
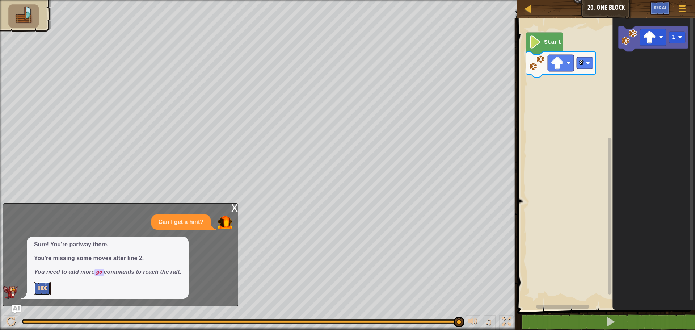
click at [42, 288] on button "Hide" at bounding box center [42, 287] width 17 height 13
drag, startPoint x: 42, startPoint y: 288, endPoint x: 38, endPoint y: 288, distance: 4.0
click at [38, 288] on button "Hide" at bounding box center [42, 287] width 17 height 13
click at [11, 295] on img at bounding box center [10, 291] width 14 height 13
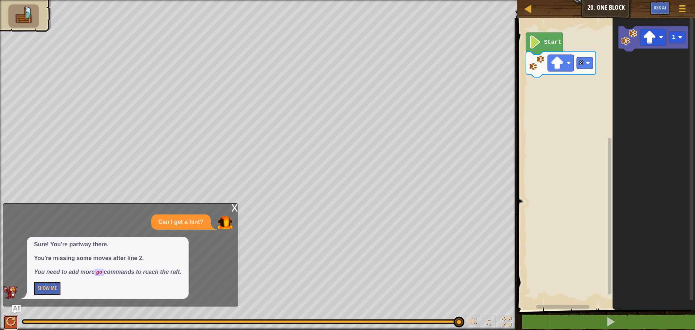
click at [8, 319] on div at bounding box center [10, 321] width 9 height 9
click at [20, 17] on li at bounding box center [15, 10] width 22 height 17
click at [668, 107] on icon "Blockly Workspace" at bounding box center [653, 161] width 82 height 295
click at [670, 127] on icon "Blockly Workspace" at bounding box center [653, 161] width 82 height 295
click at [670, 163] on icon "Blockly Workspace" at bounding box center [653, 161] width 82 height 295
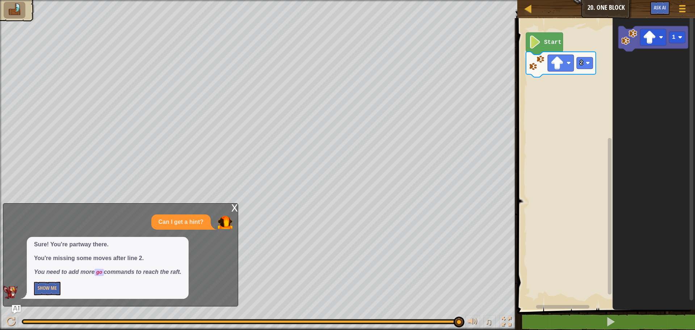
click at [651, 209] on icon "Blockly Workspace" at bounding box center [653, 161] width 82 height 295
click at [615, 255] on icon "Blockly Workspace" at bounding box center [653, 161] width 82 height 295
